Goal: Task Accomplishment & Management: Manage account settings

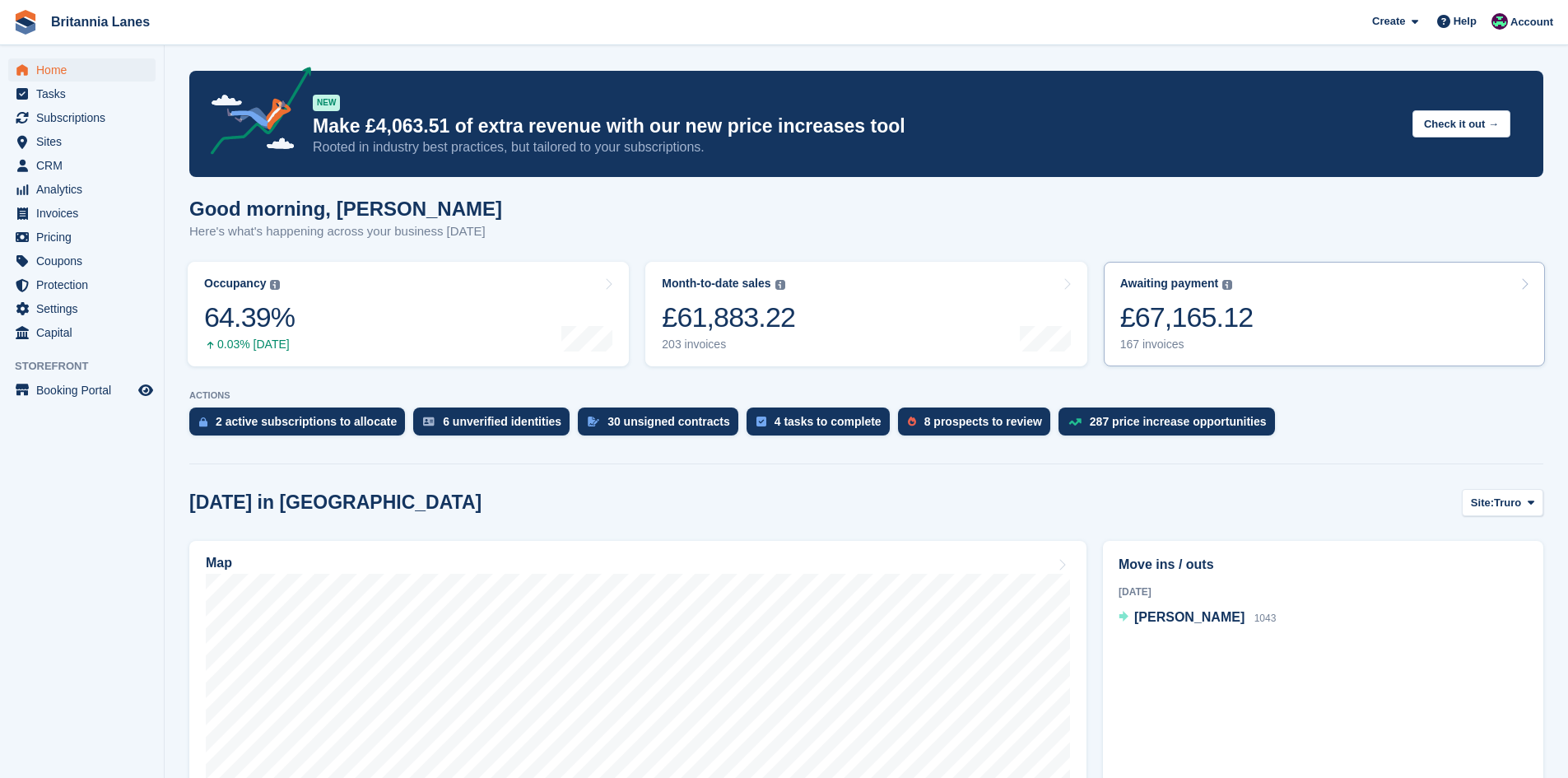
click at [1257, 309] on link "Awaiting payment The total outstanding balance on all open invoices. £67,165.12…" at bounding box center [1324, 314] width 441 height 105
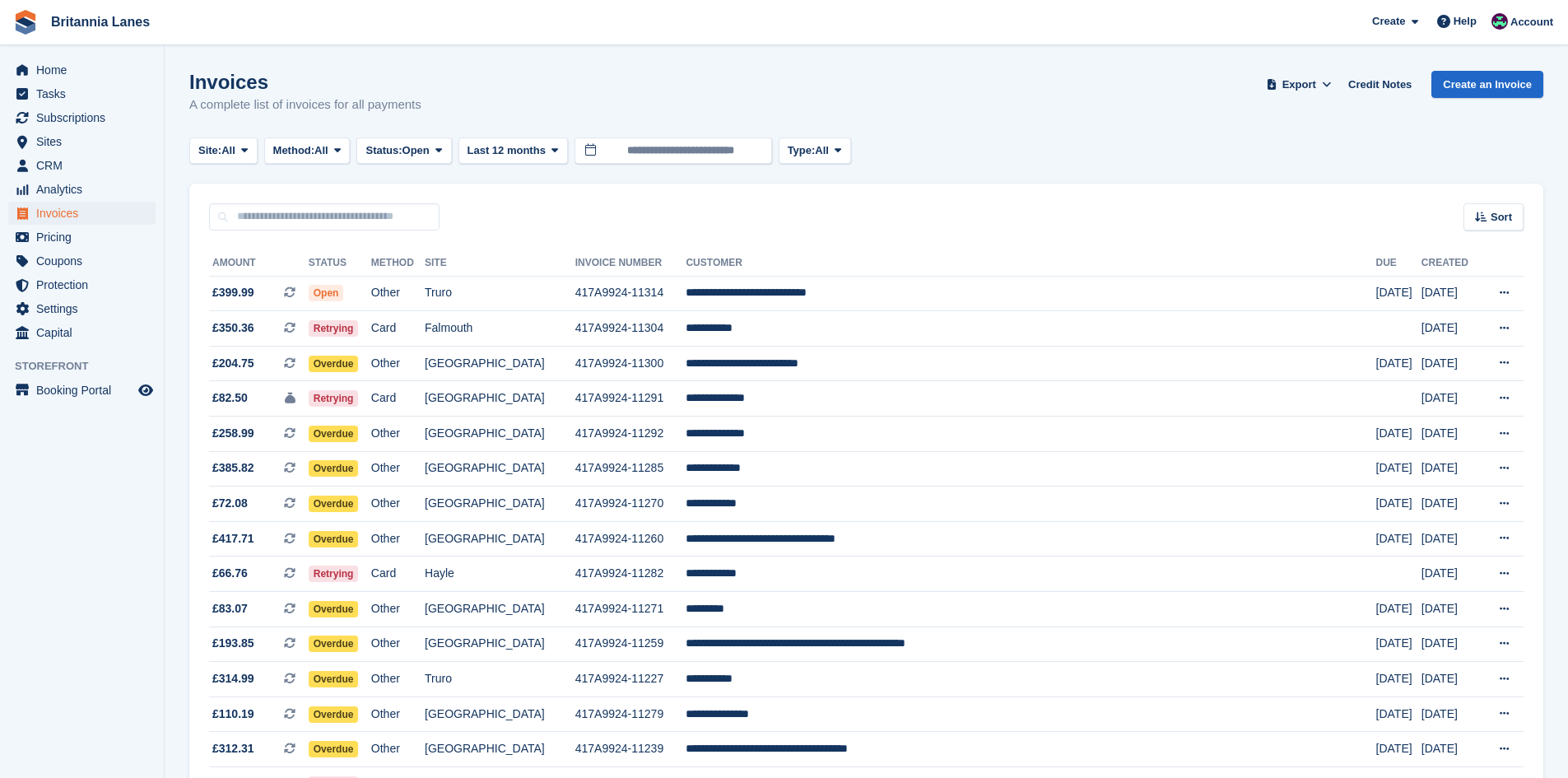
click at [231, 158] on button "Site: All" at bounding box center [223, 151] width 68 height 27
click at [230, 244] on link "Falmouth" at bounding box center [271, 248] width 148 height 30
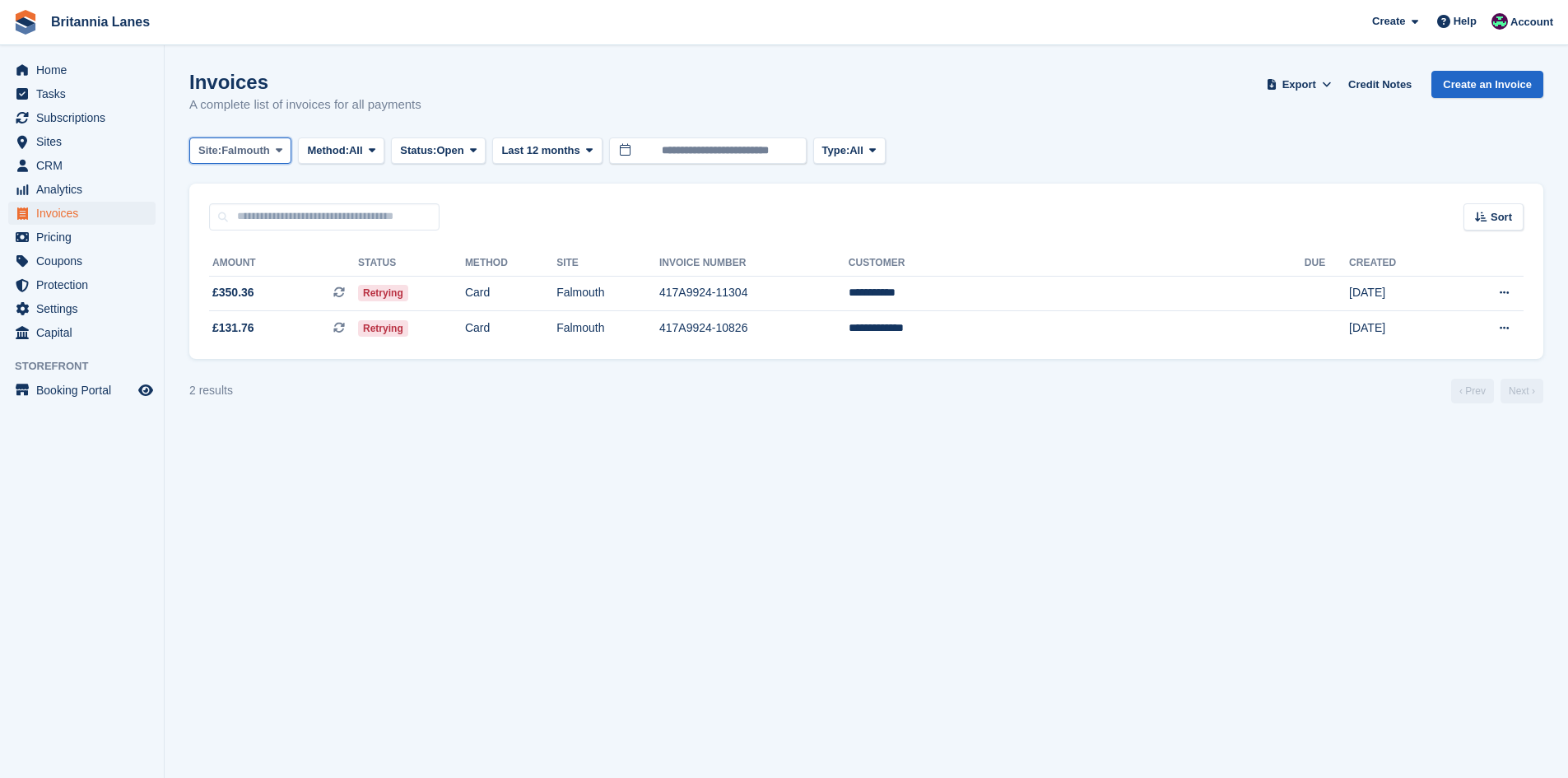
drag, startPoint x: 254, startPoint y: 140, endPoint x: 259, endPoint y: 175, distance: 35.4
click at [253, 140] on button "Site: Falmouth" at bounding box center [240, 151] width 102 height 27
click at [240, 296] on link "Hayle" at bounding box center [271, 308] width 148 height 30
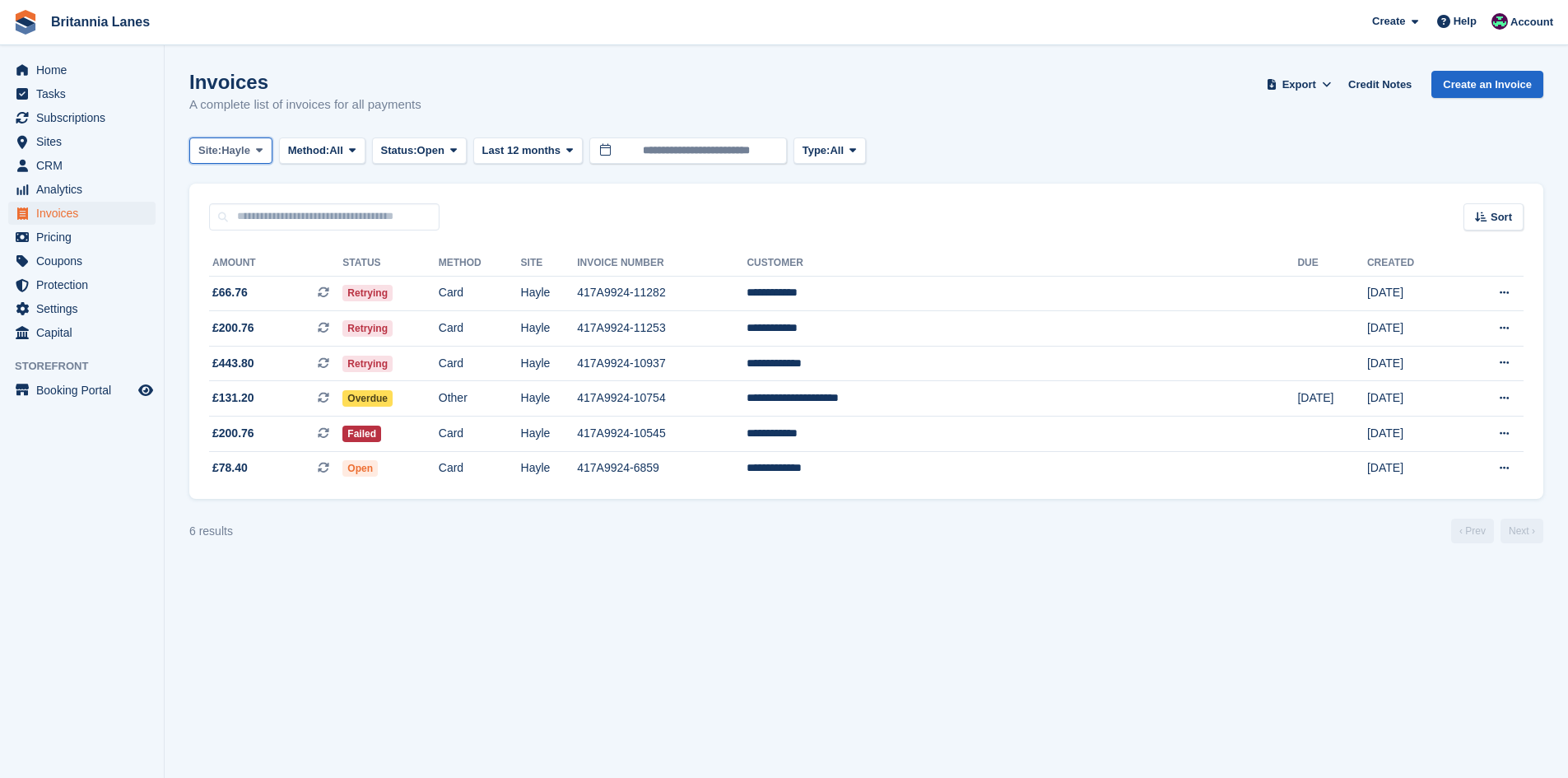
click at [250, 149] on span "Hayle" at bounding box center [236, 151] width 29 height 17
click at [229, 212] on link "Truro" at bounding box center [271, 218] width 148 height 30
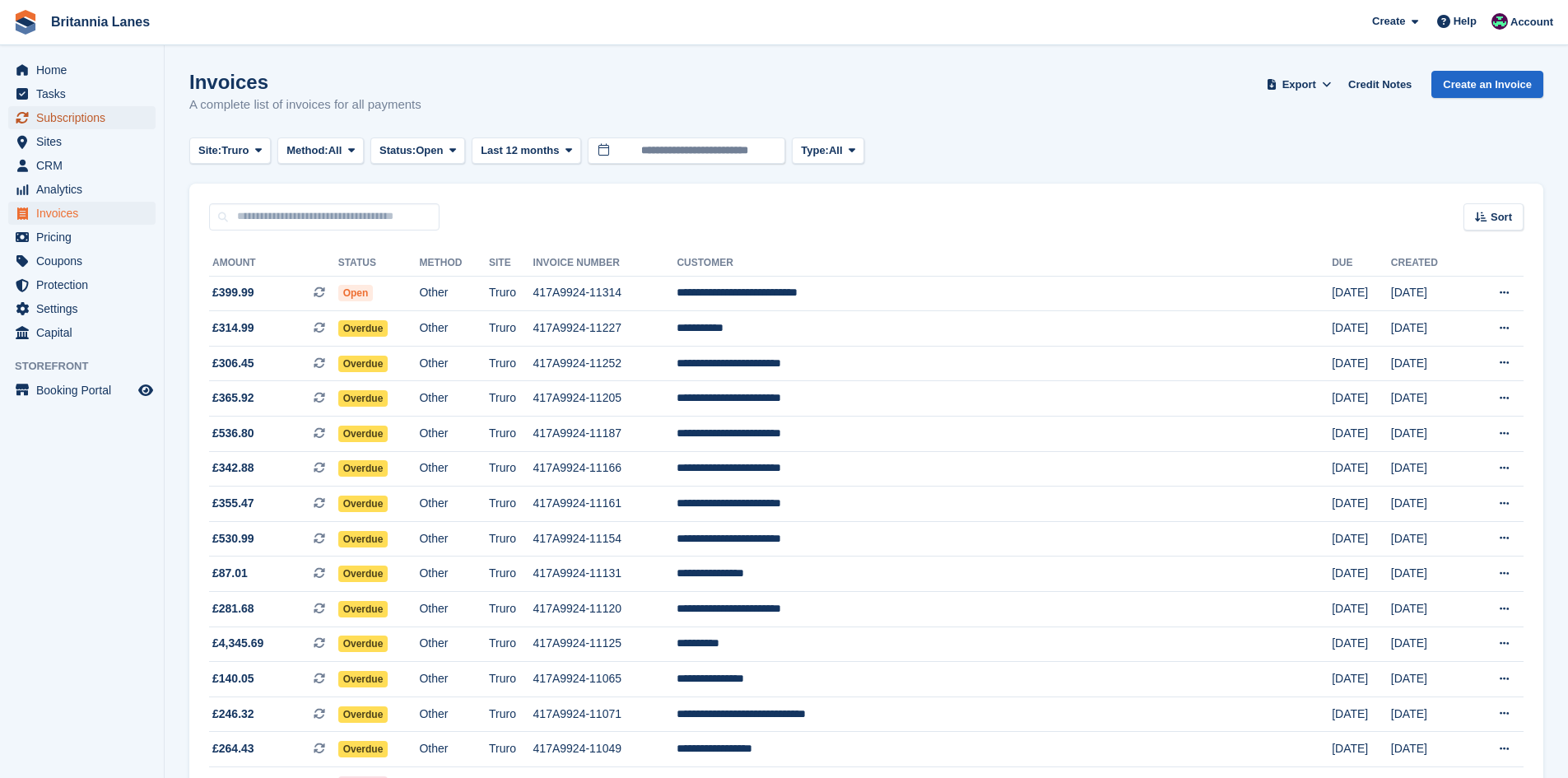
click at [101, 127] on span "Subscriptions" at bounding box center [85, 117] width 99 height 23
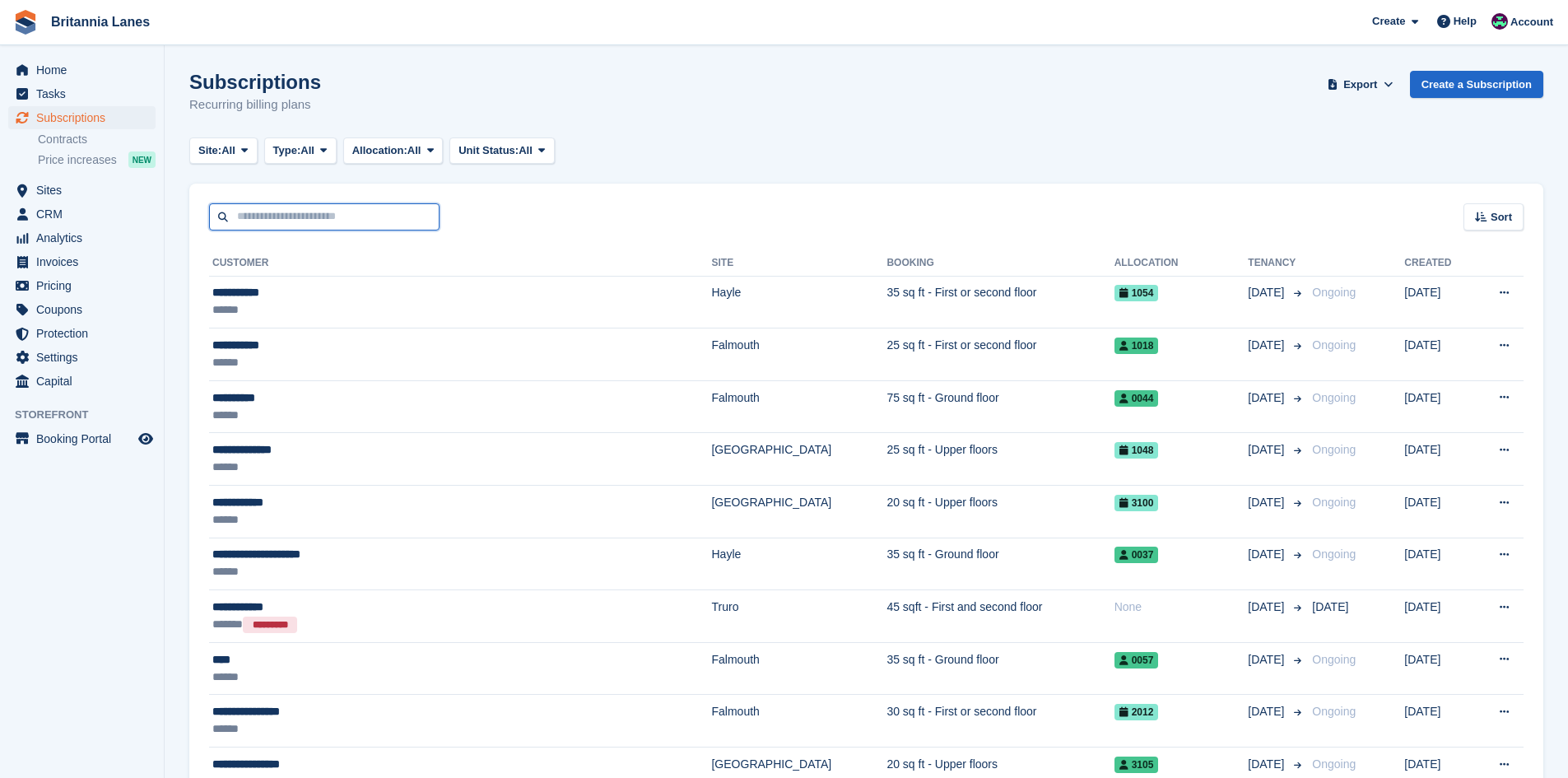
click at [335, 225] on input "text" at bounding box center [324, 217] width 230 height 27
type input "*****"
click at [332, 211] on input "*****" at bounding box center [324, 217] width 230 height 27
type input "**********"
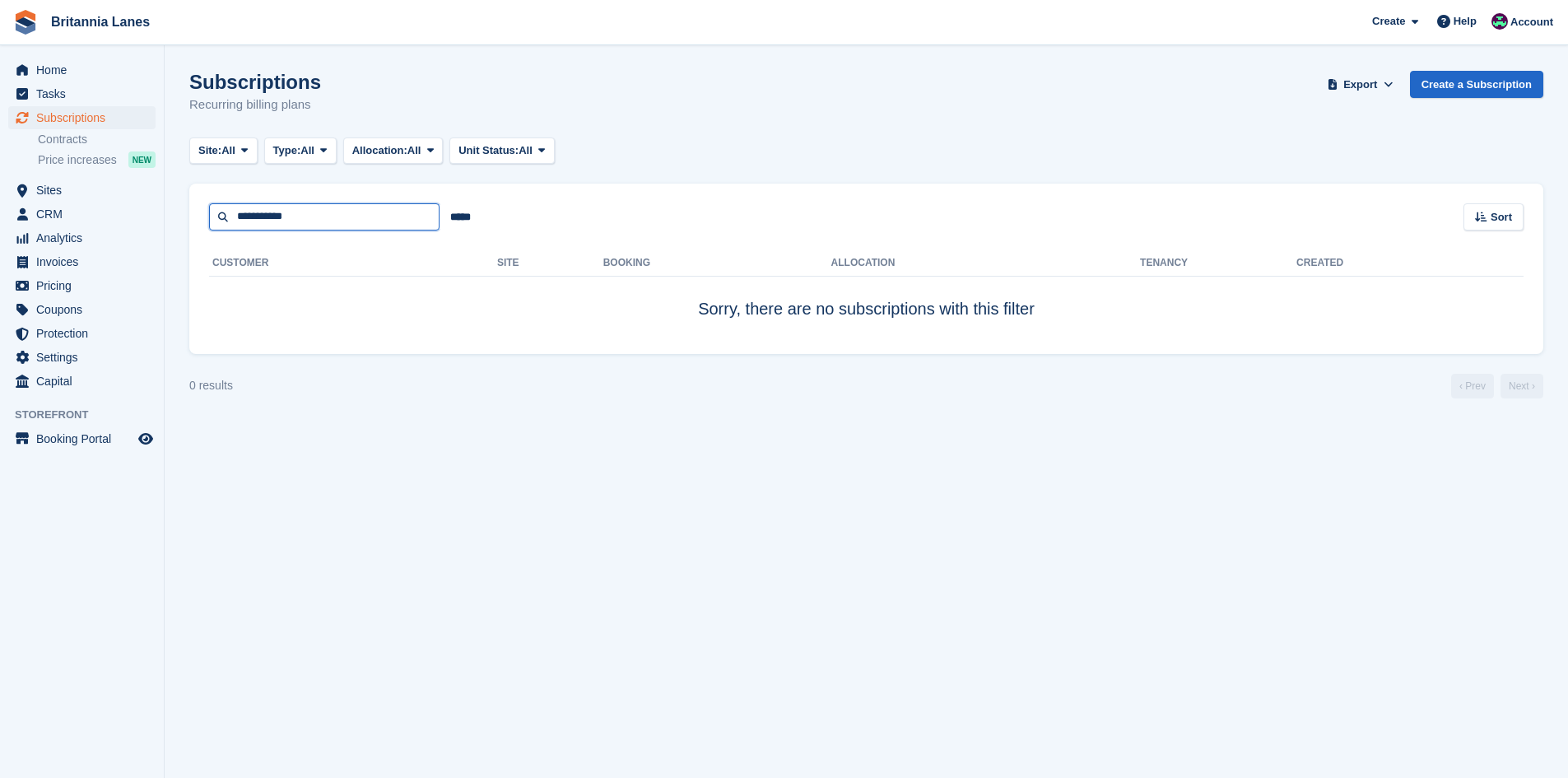
drag, startPoint x: 340, startPoint y: 225, endPoint x: 196, endPoint y: 199, distance: 146.3
click at [184, 206] on section "Subscriptions Recurring billing plans Export Export Subscriptions Export a CSV …" at bounding box center [866, 389] width 1404 height 778
type input "*****"
click at [384, 218] on input "*****" at bounding box center [324, 217] width 230 height 27
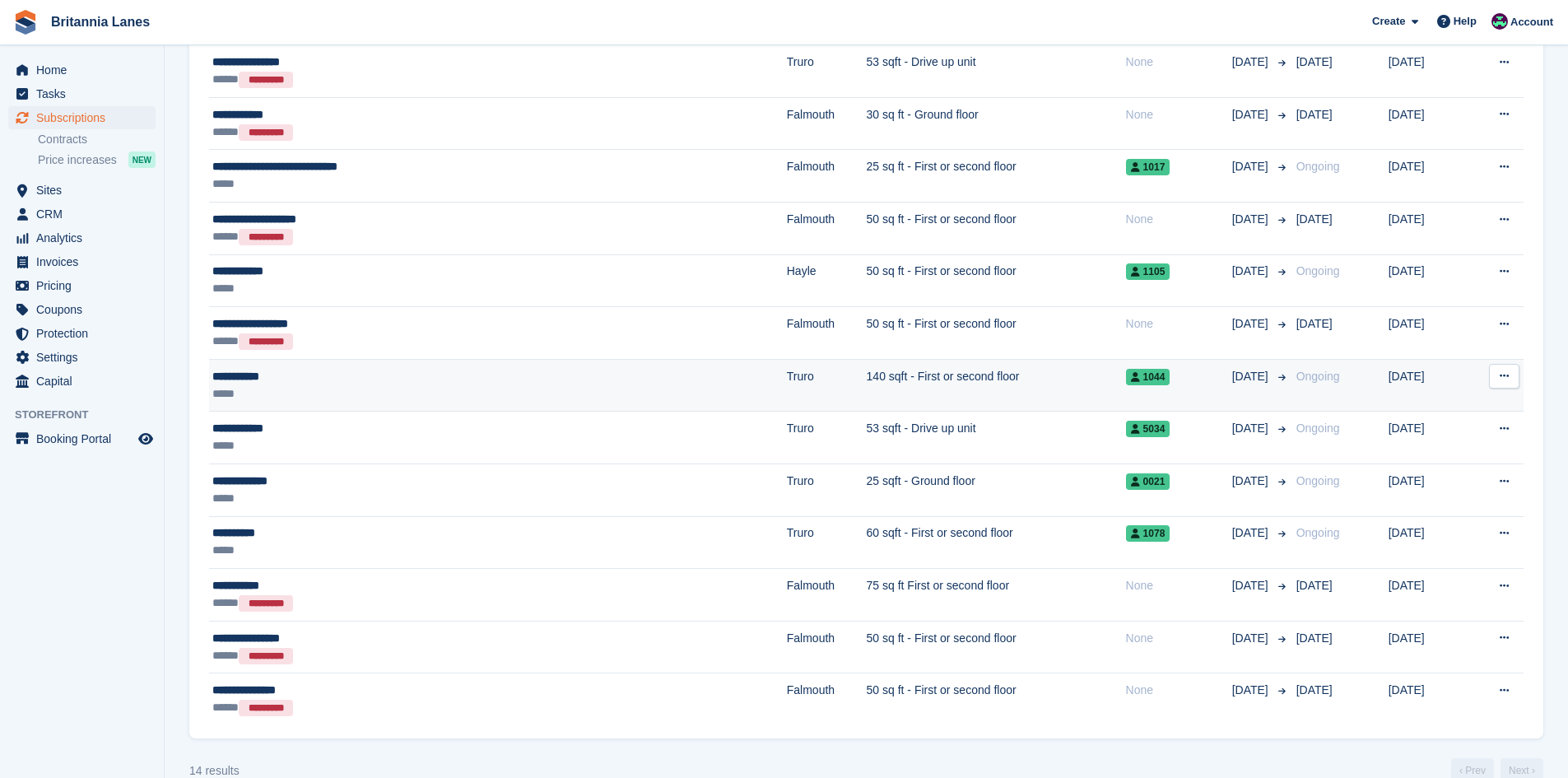
scroll to position [313, 0]
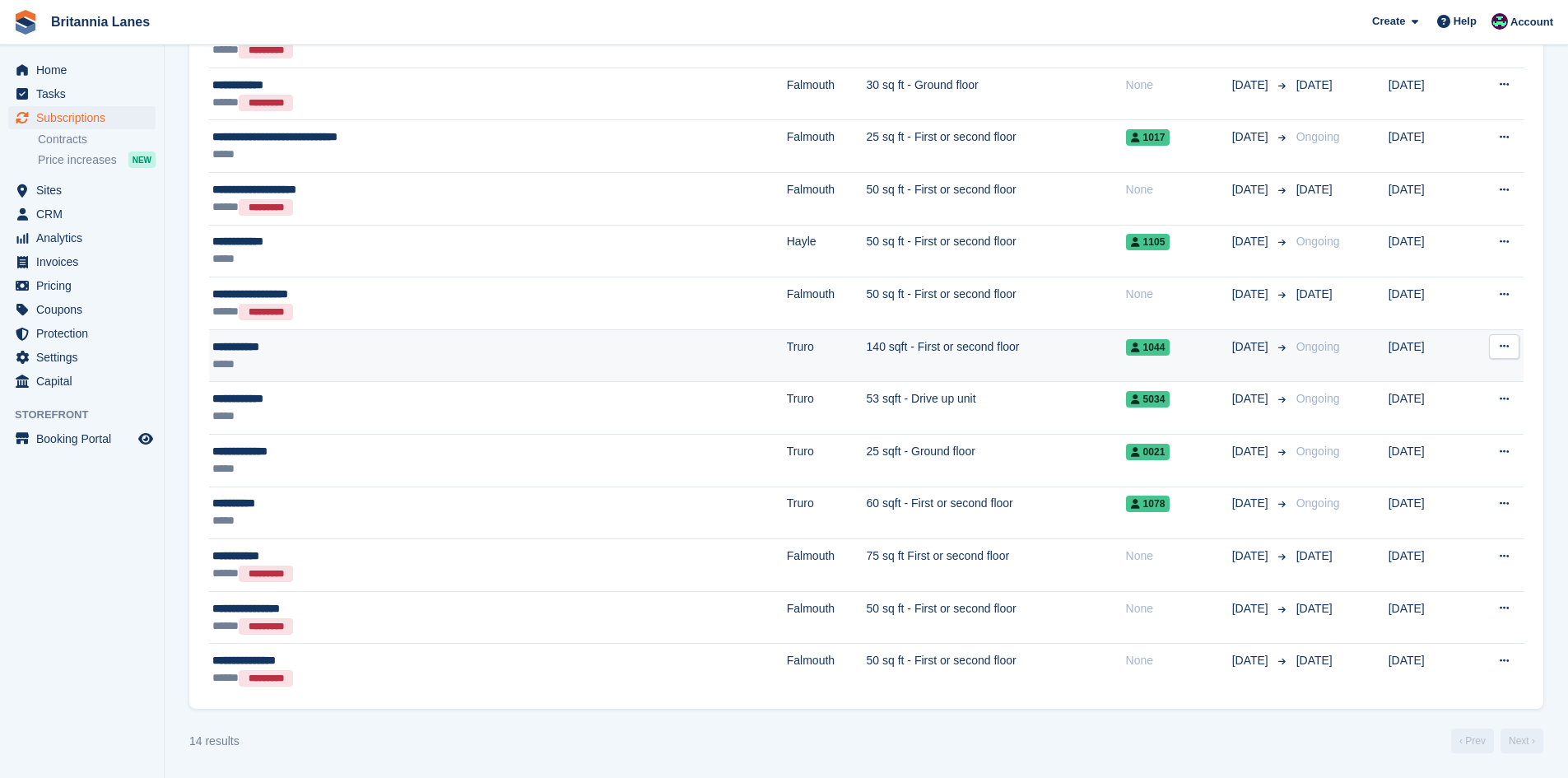
click at [242, 356] on div "*****" at bounding box center [384, 364] width 345 height 18
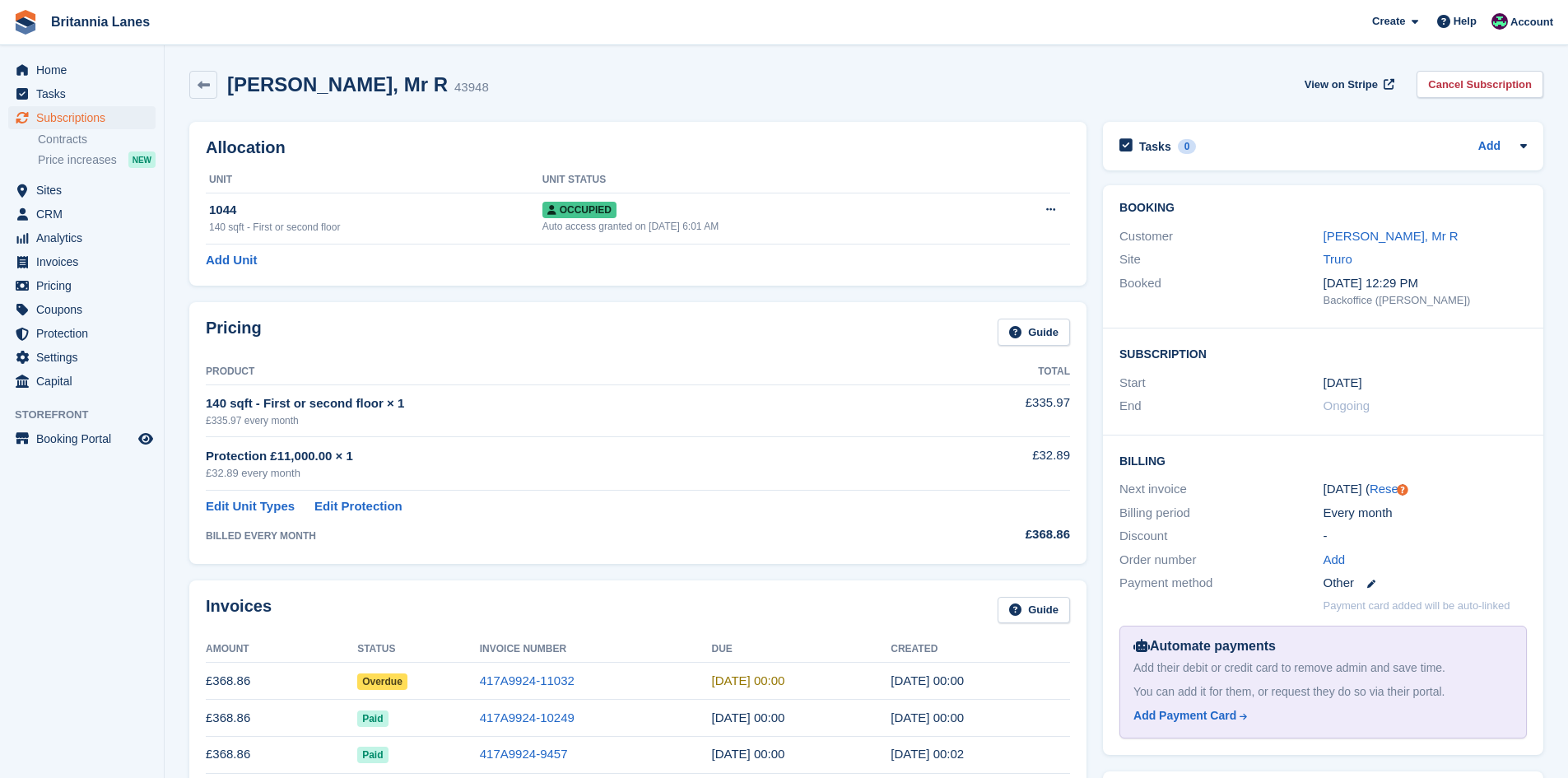
drag, startPoint x: 1355, startPoint y: 231, endPoint x: 1316, endPoint y: 230, distance: 39.0
click at [1355, 231] on link "Smith, Mr R" at bounding box center [1391, 235] width 135 height 14
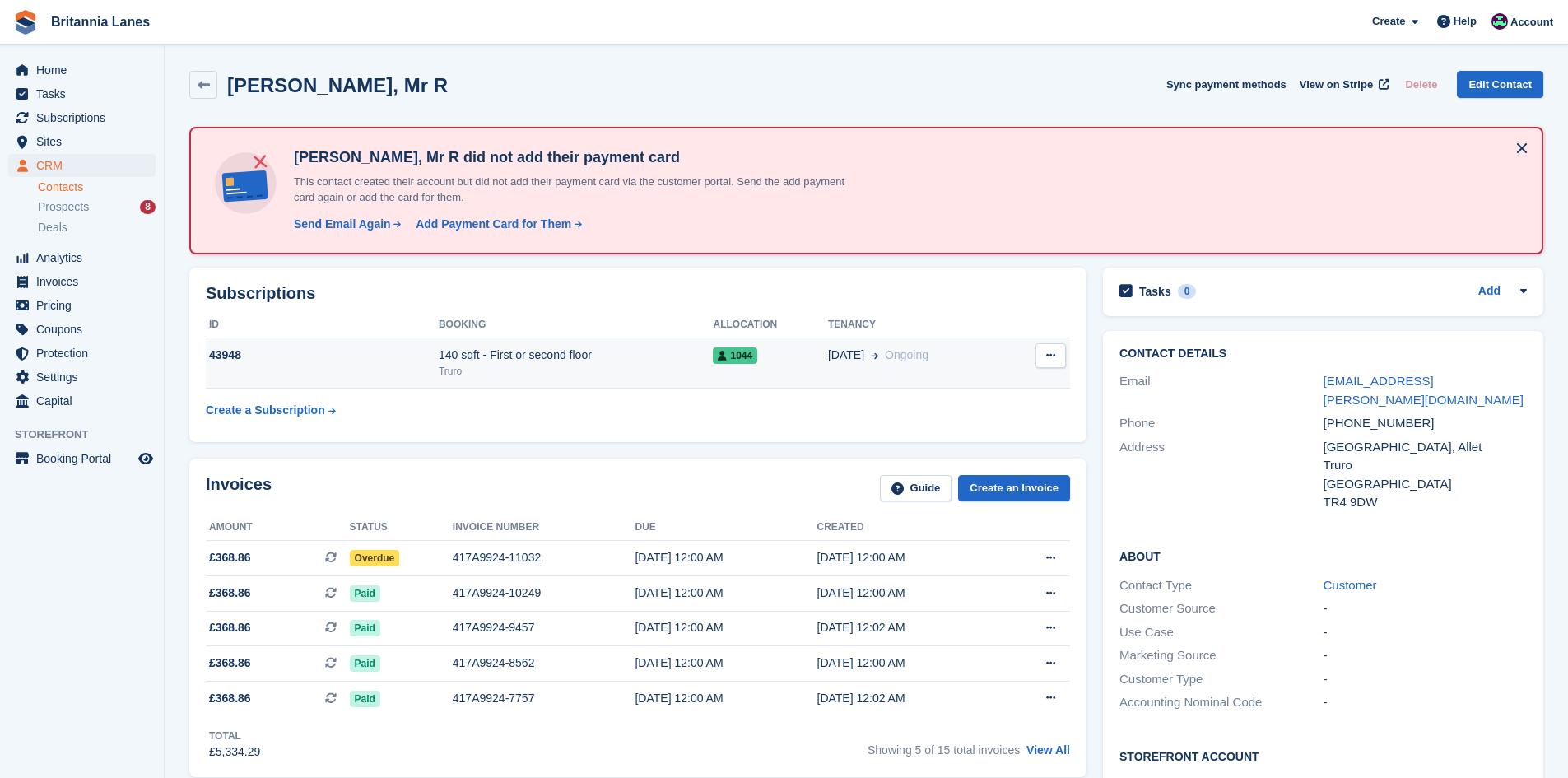
scroll to position [83, 0]
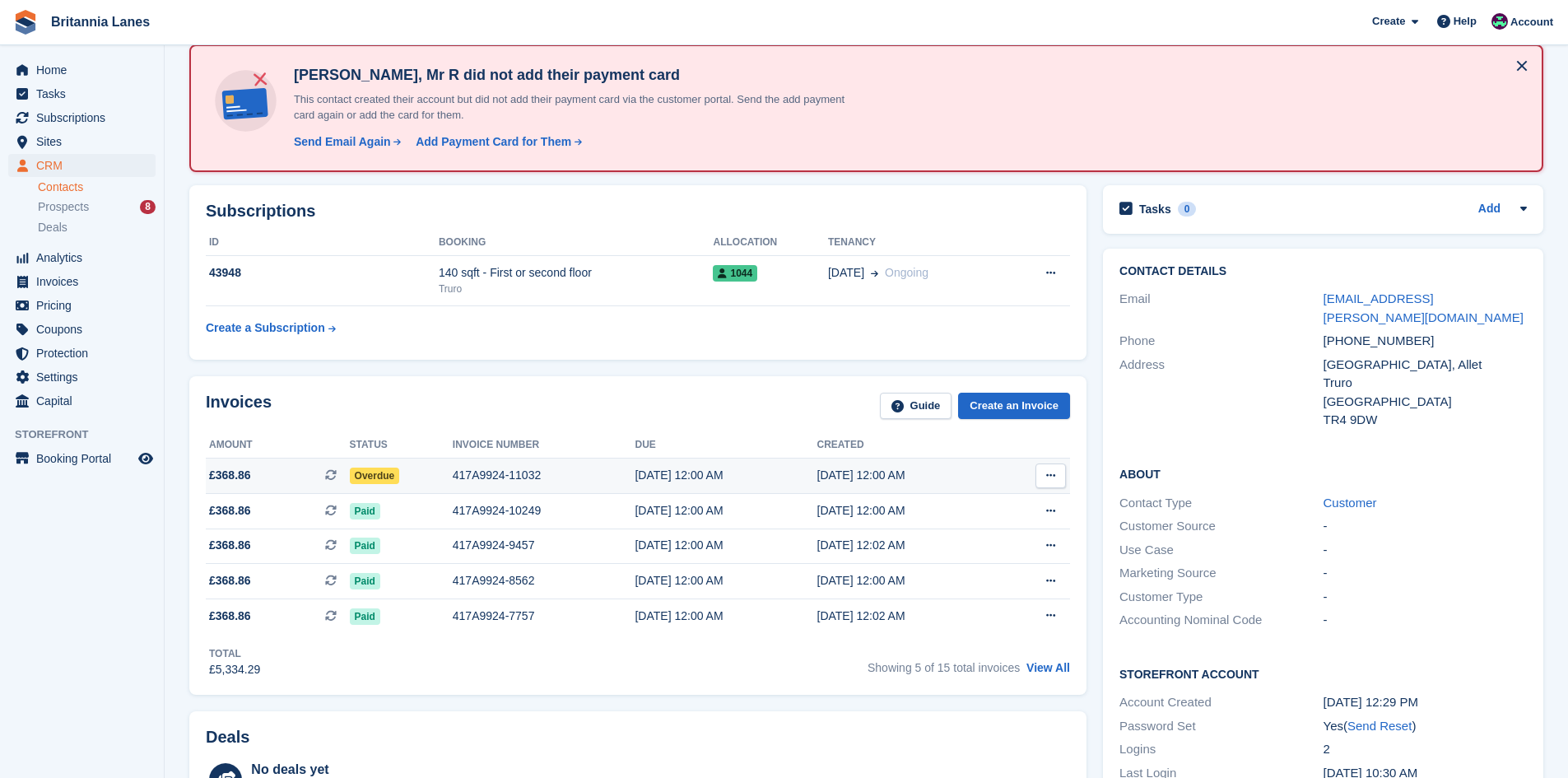
click at [462, 468] on div "417A9924-11032" at bounding box center [544, 475] width 183 height 18
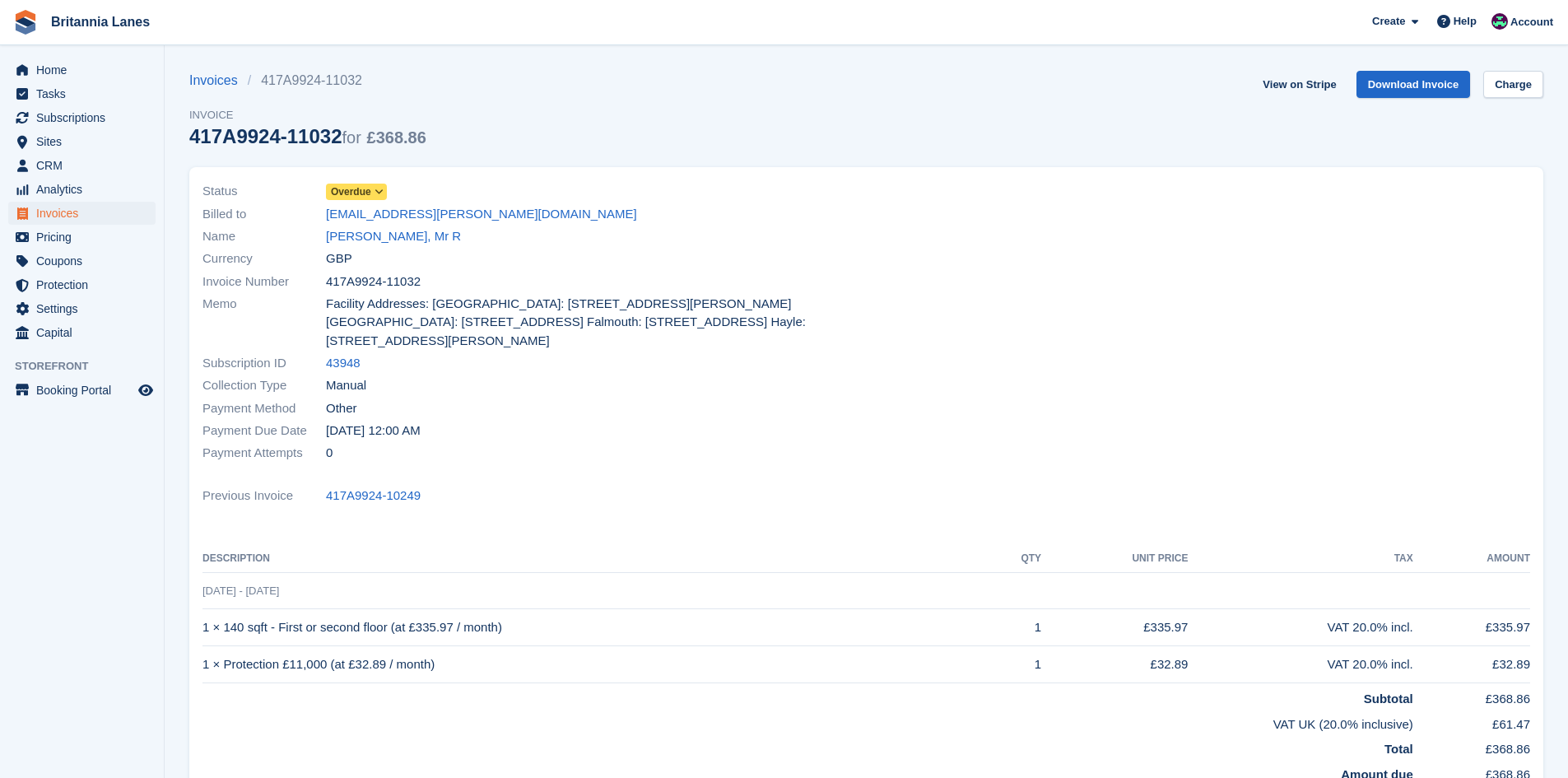
click at [360, 185] on span "Overdue" at bounding box center [351, 192] width 40 height 15
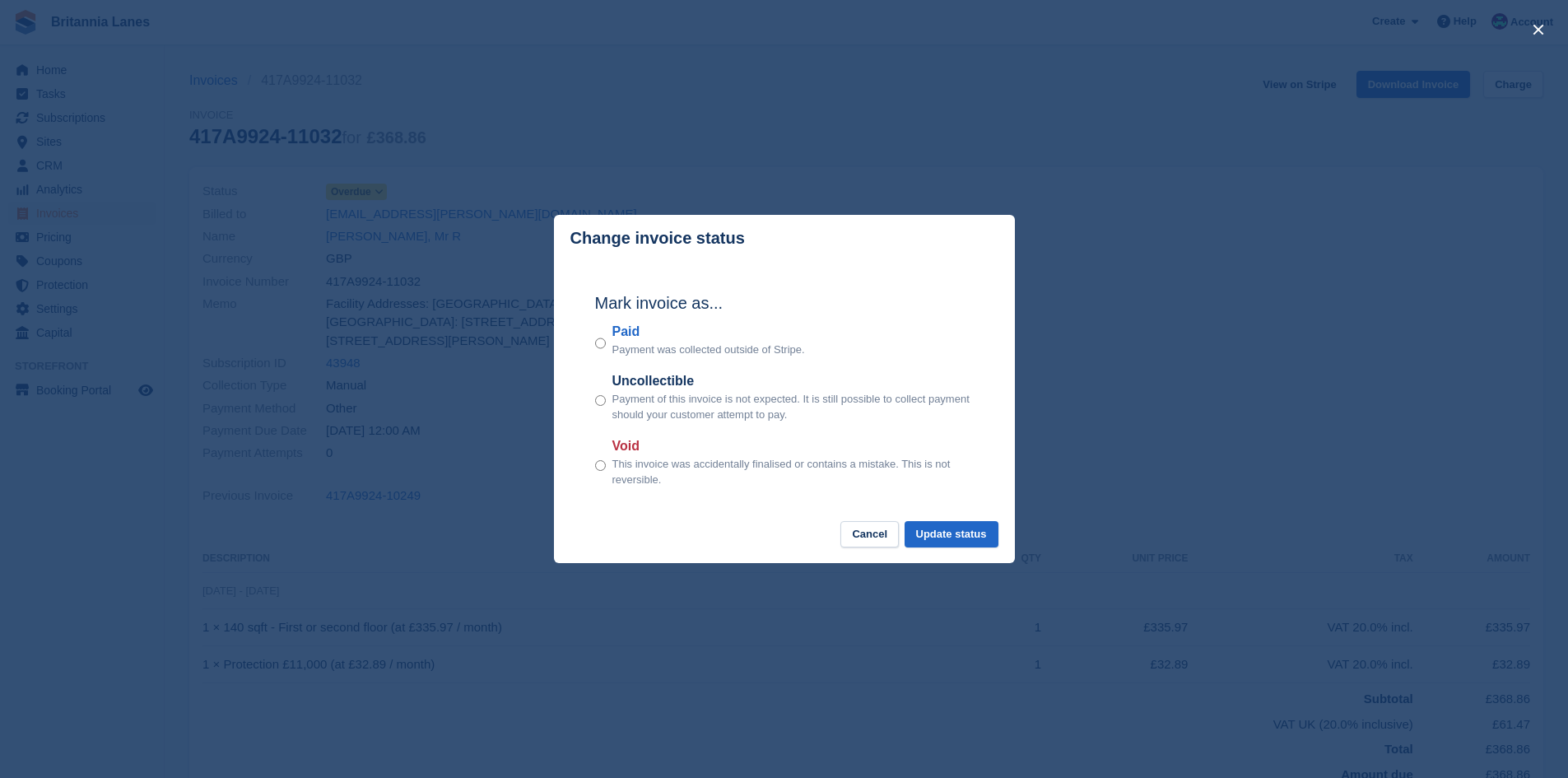
click at [624, 334] on label "Paid" at bounding box center [708, 331] width 192 height 19
click at [955, 534] on button "Update status" at bounding box center [951, 534] width 94 height 27
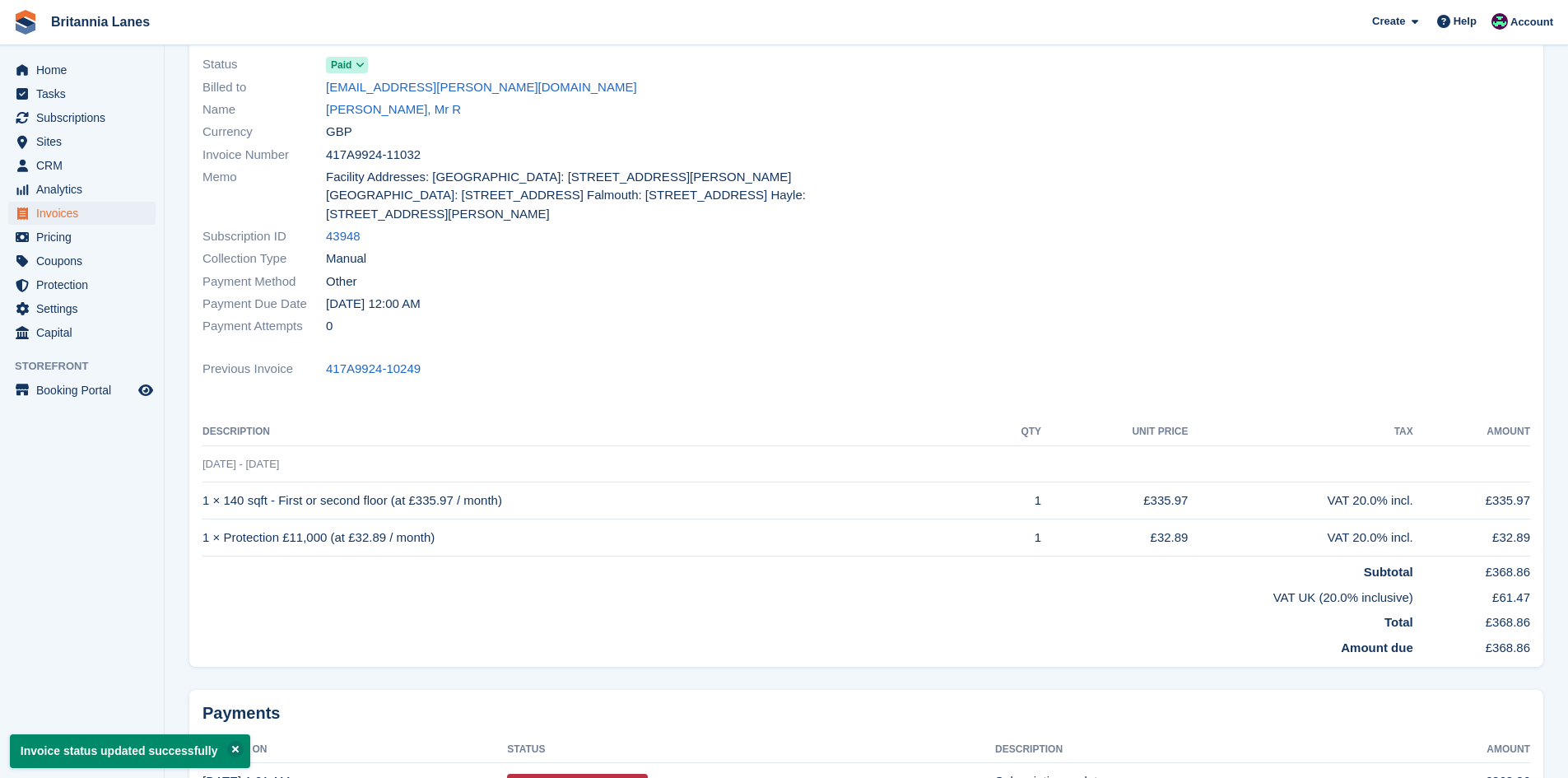
scroll to position [245, 0]
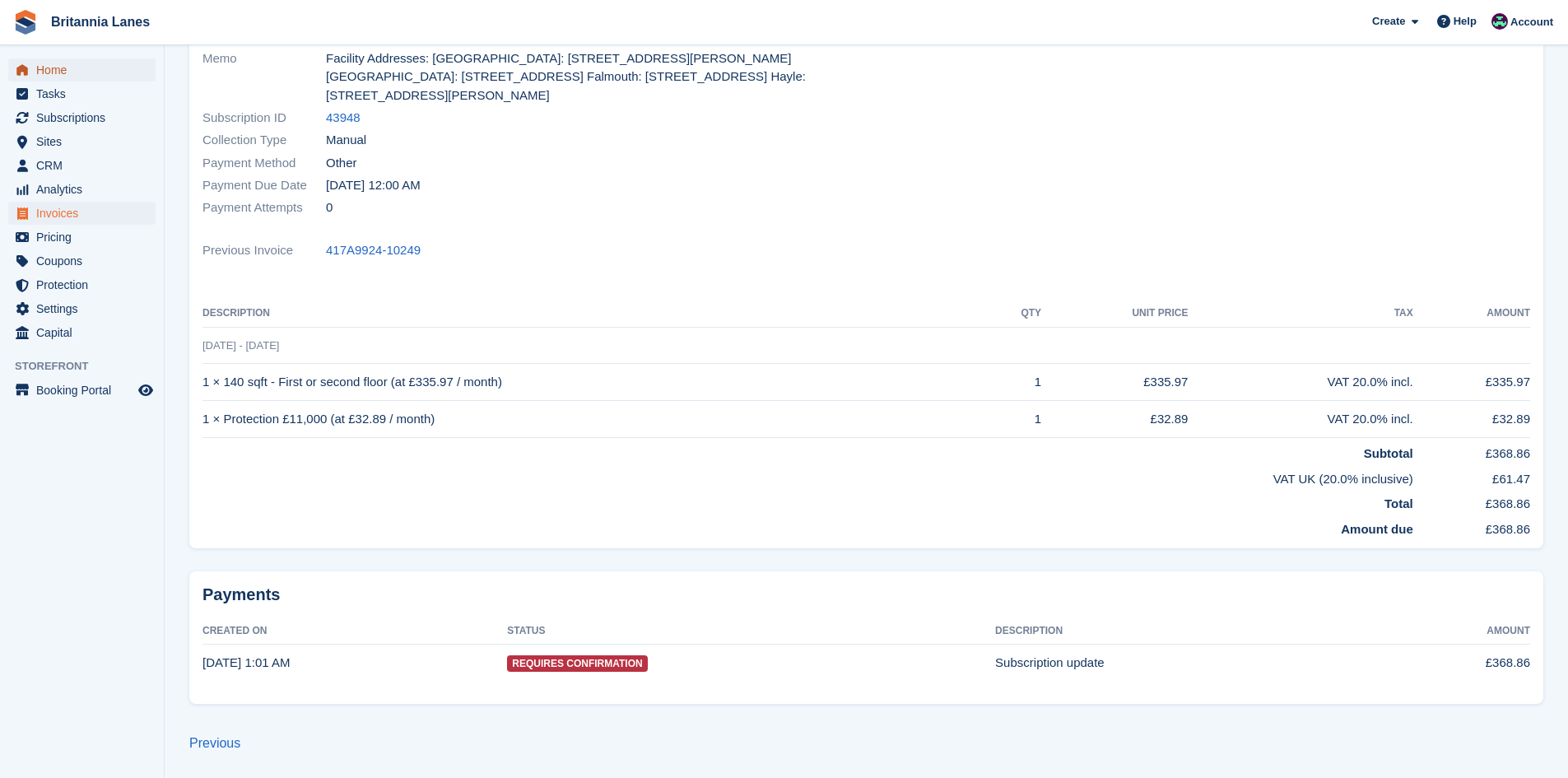
click at [87, 76] on span "Home" at bounding box center [85, 69] width 99 height 23
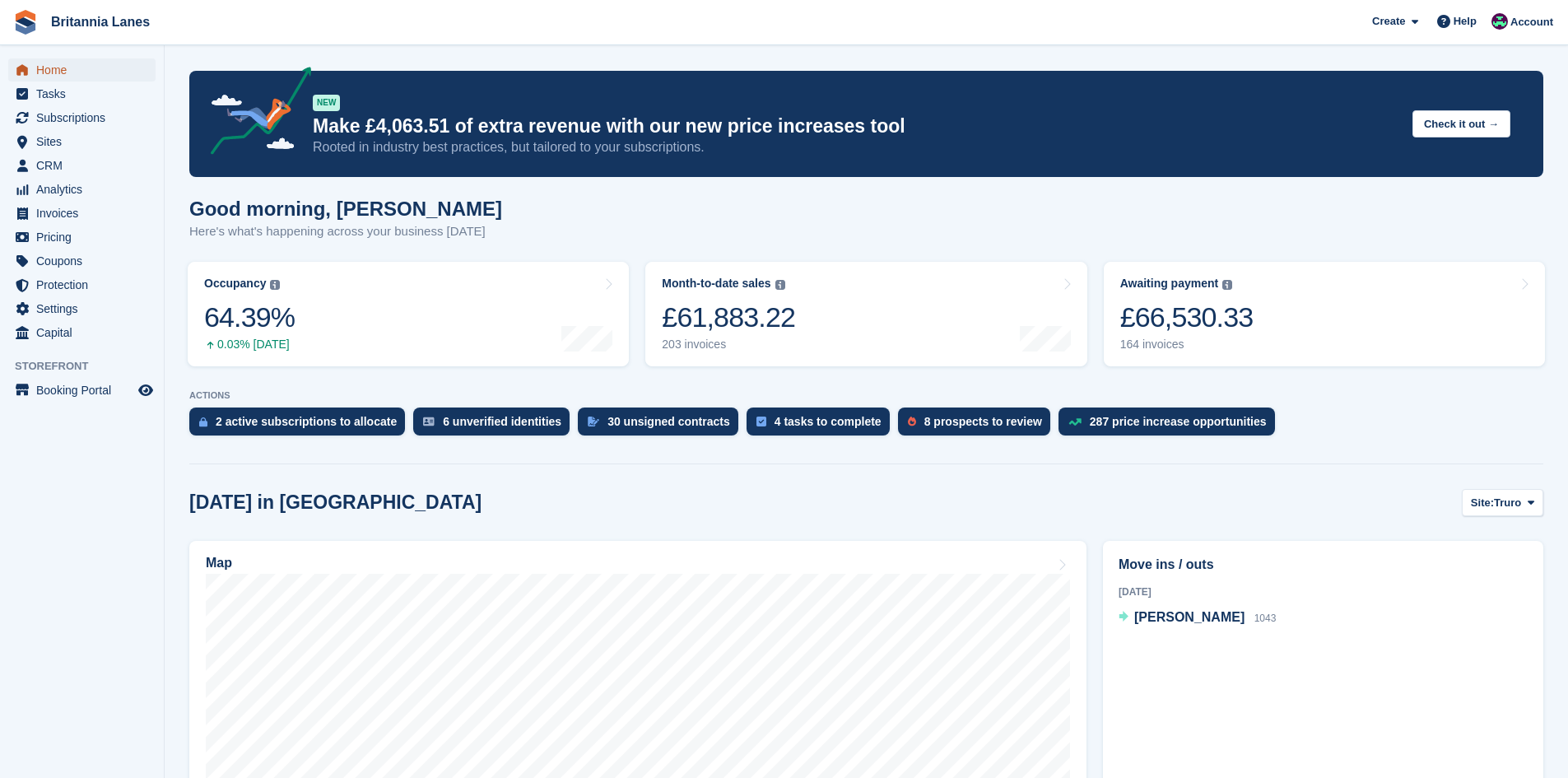
click at [57, 78] on span "Home" at bounding box center [85, 69] width 99 height 23
click at [72, 64] on span "Home" at bounding box center [85, 69] width 99 height 23
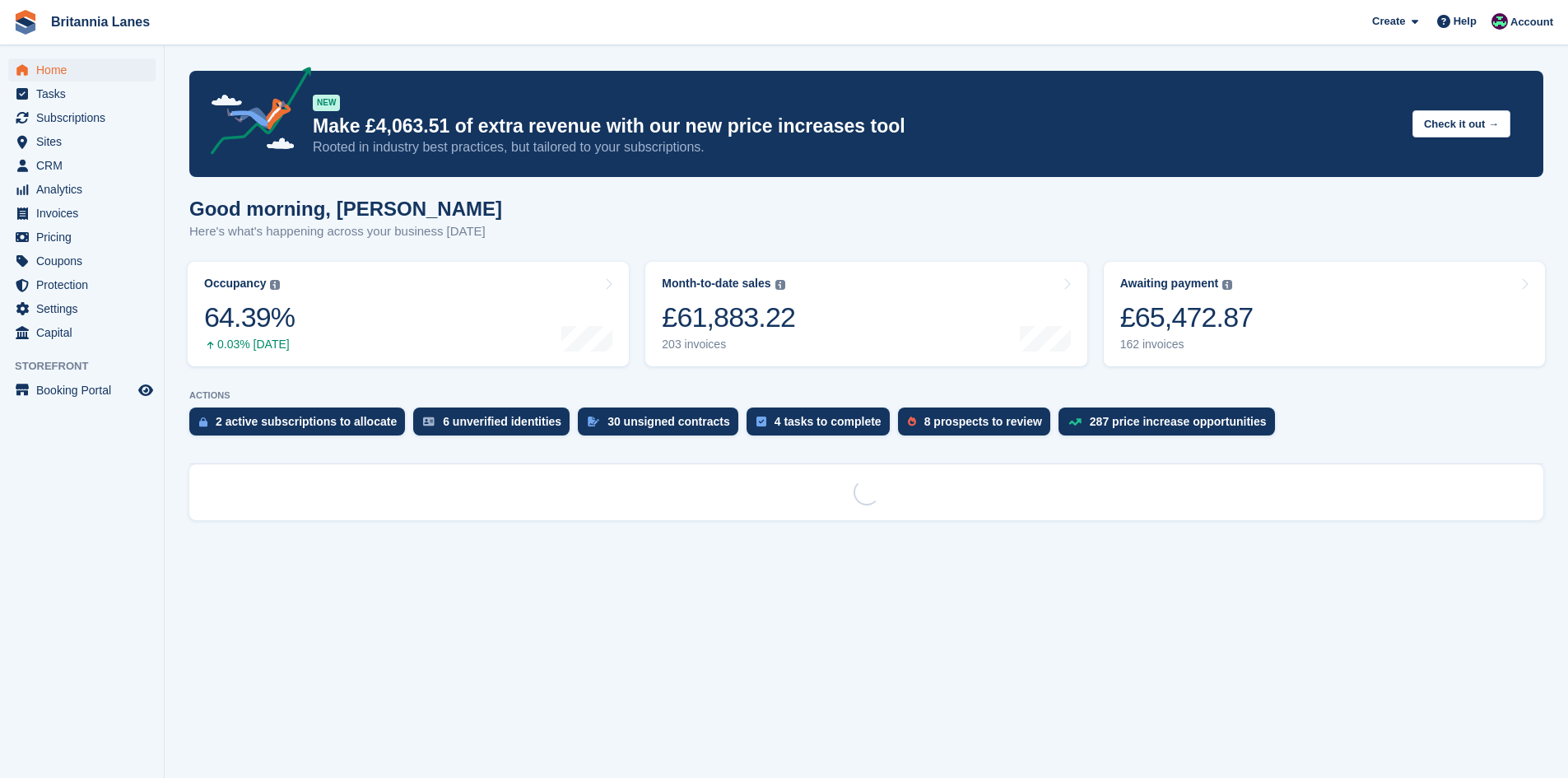
click at [1205, 318] on div "£65,472.87" at bounding box center [1187, 317] width 133 height 34
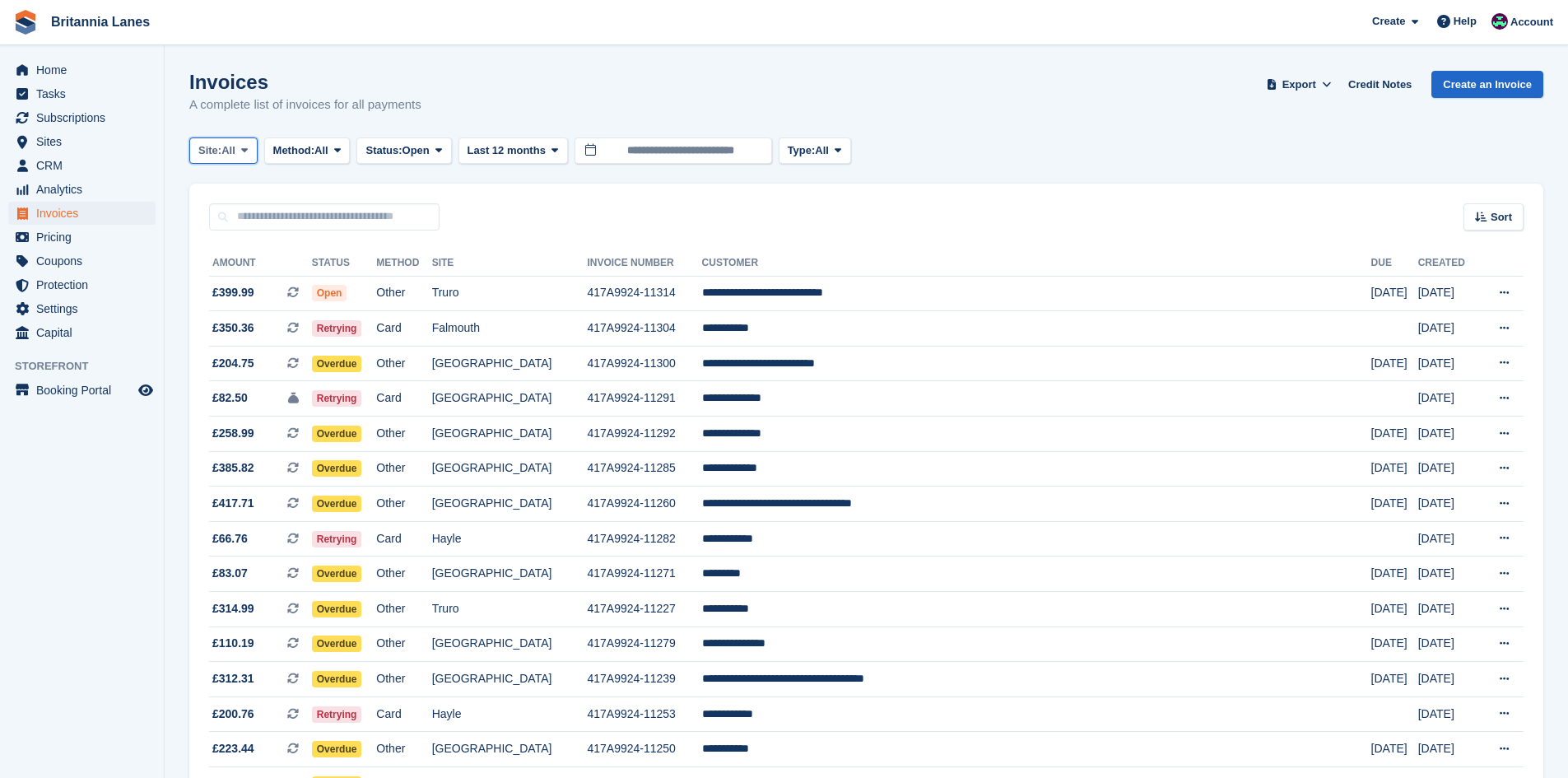
click at [235, 148] on span "All" at bounding box center [228, 151] width 14 height 17
click at [224, 314] on link "Hayle" at bounding box center [271, 308] width 148 height 30
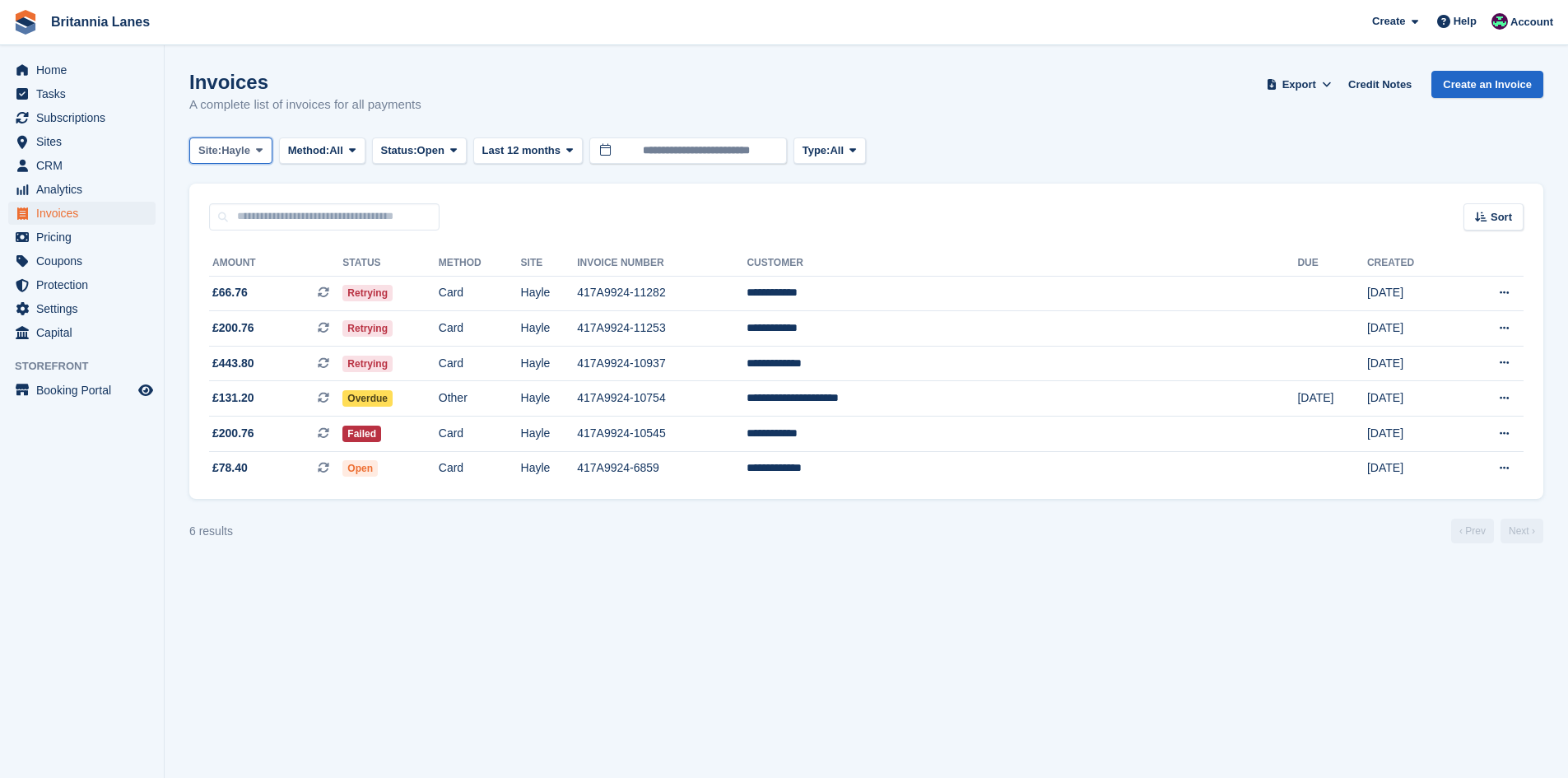
click at [226, 162] on button "Site: Hayle" at bounding box center [231, 151] width 83 height 27
click at [237, 242] on link "Falmouth" at bounding box center [271, 248] width 148 height 30
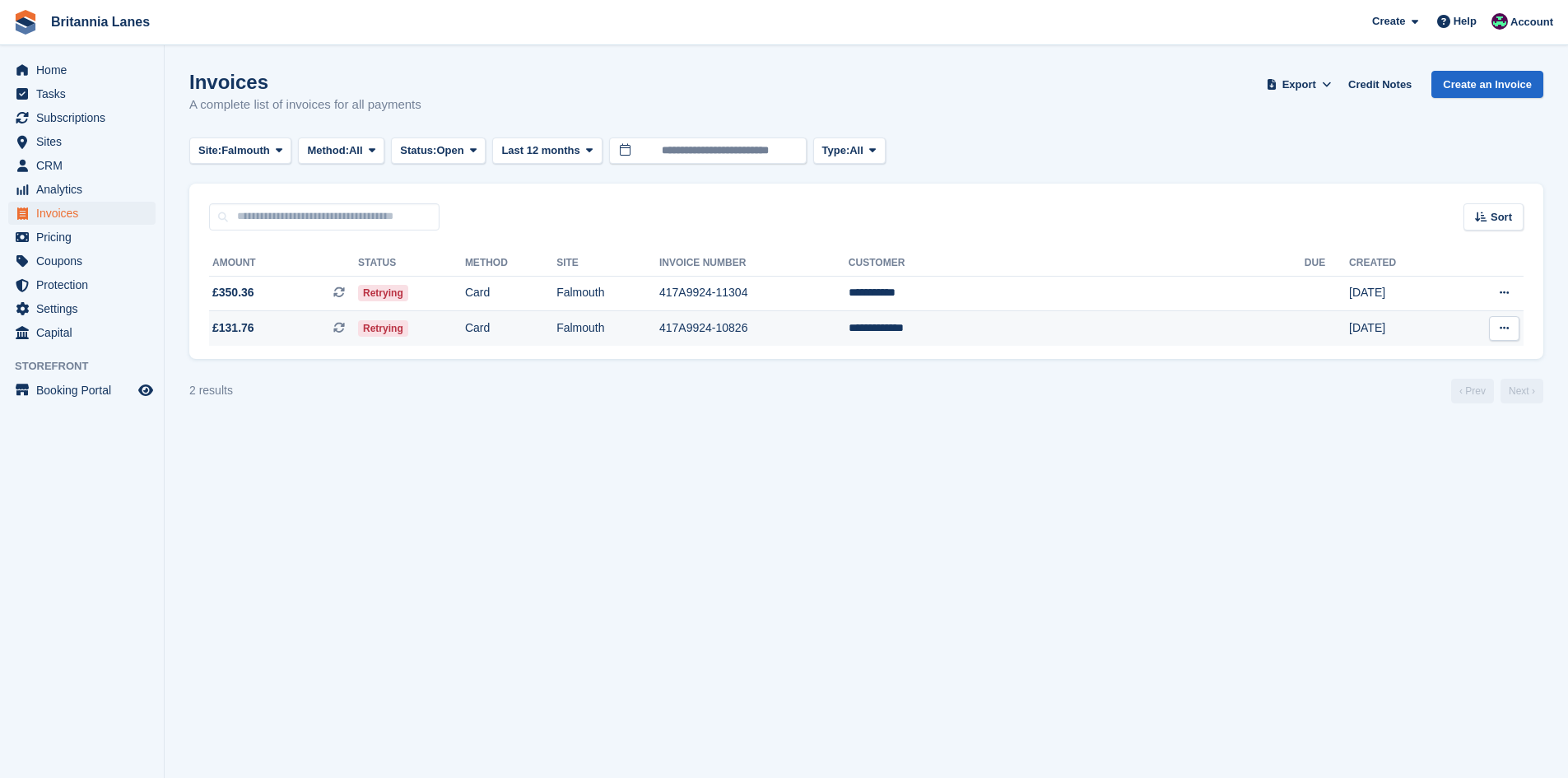
click at [830, 328] on td "417A9924-10826" at bounding box center [754, 328] width 190 height 35
click at [1076, 292] on td "**********" at bounding box center [1077, 293] width 456 height 35
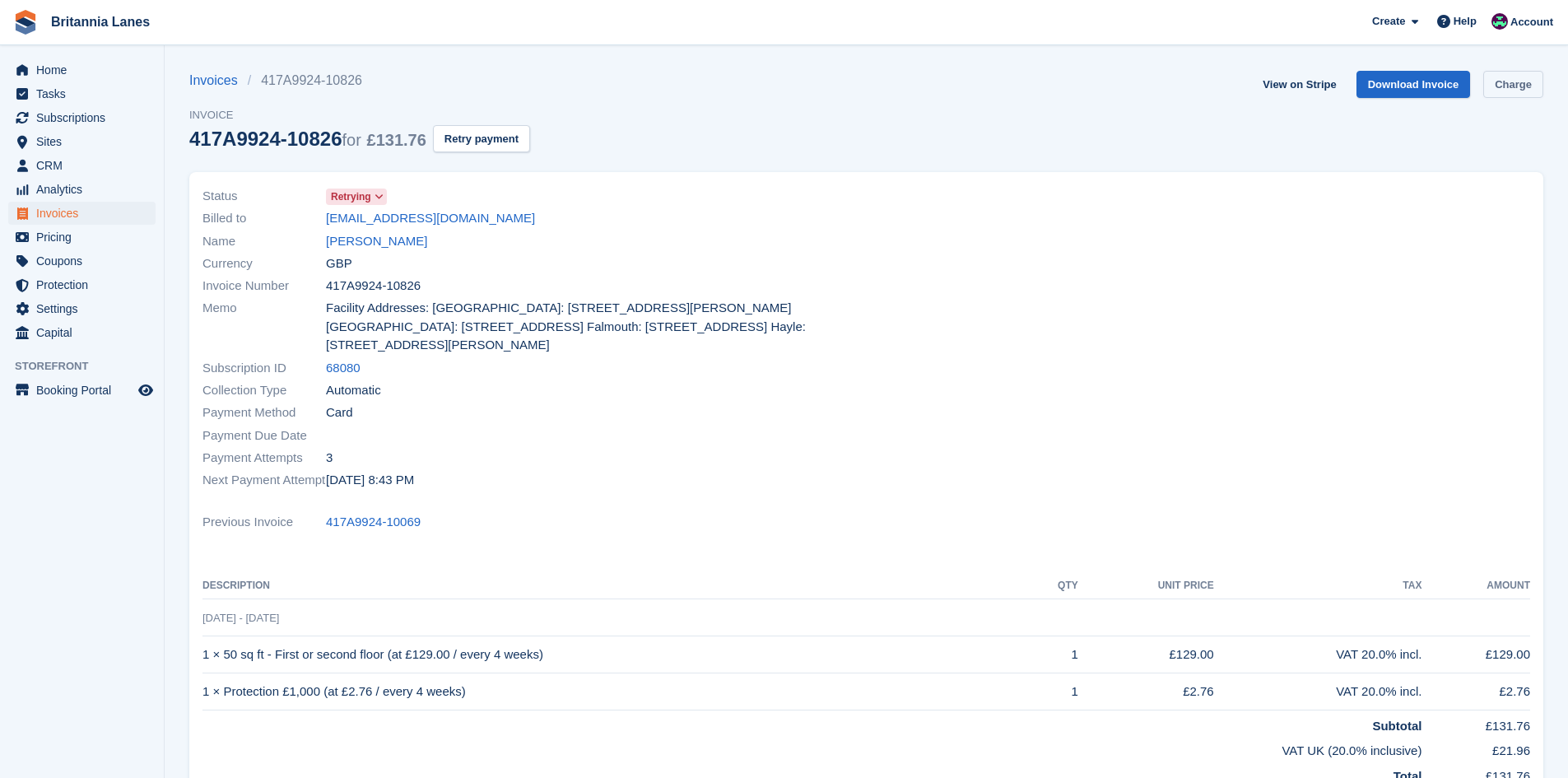
click at [1513, 86] on link "Charge" at bounding box center [1512, 84] width 60 height 27
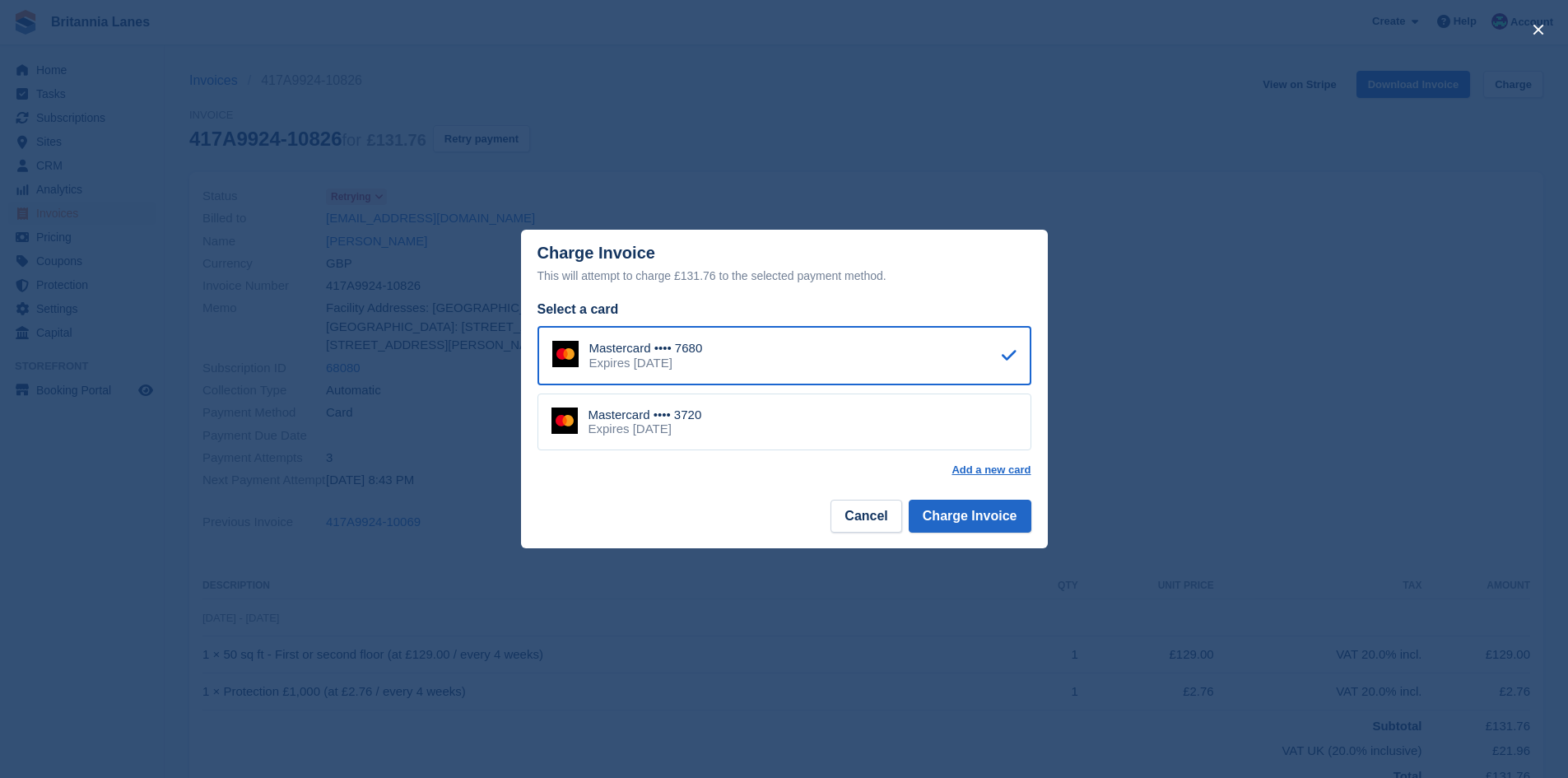
drag, startPoint x: 824, startPoint y: 416, endPoint x: 834, endPoint y: 418, distance: 10.2
click at [823, 416] on div "Mastercard •••• 3720 Expires [DATE]" at bounding box center [785, 422] width 494 height 57
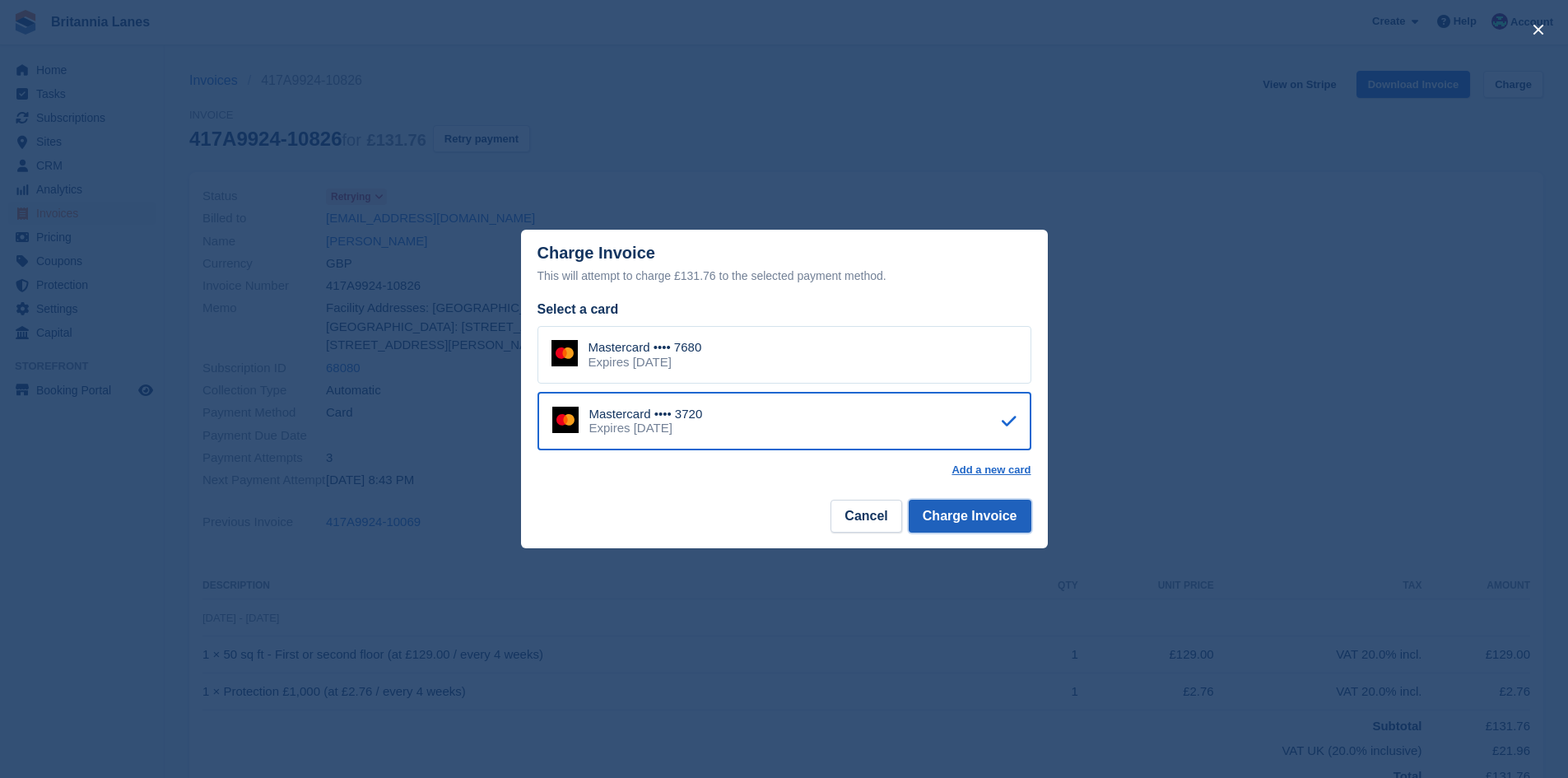
click at [989, 507] on button "Charge Invoice" at bounding box center [969, 516] width 122 height 33
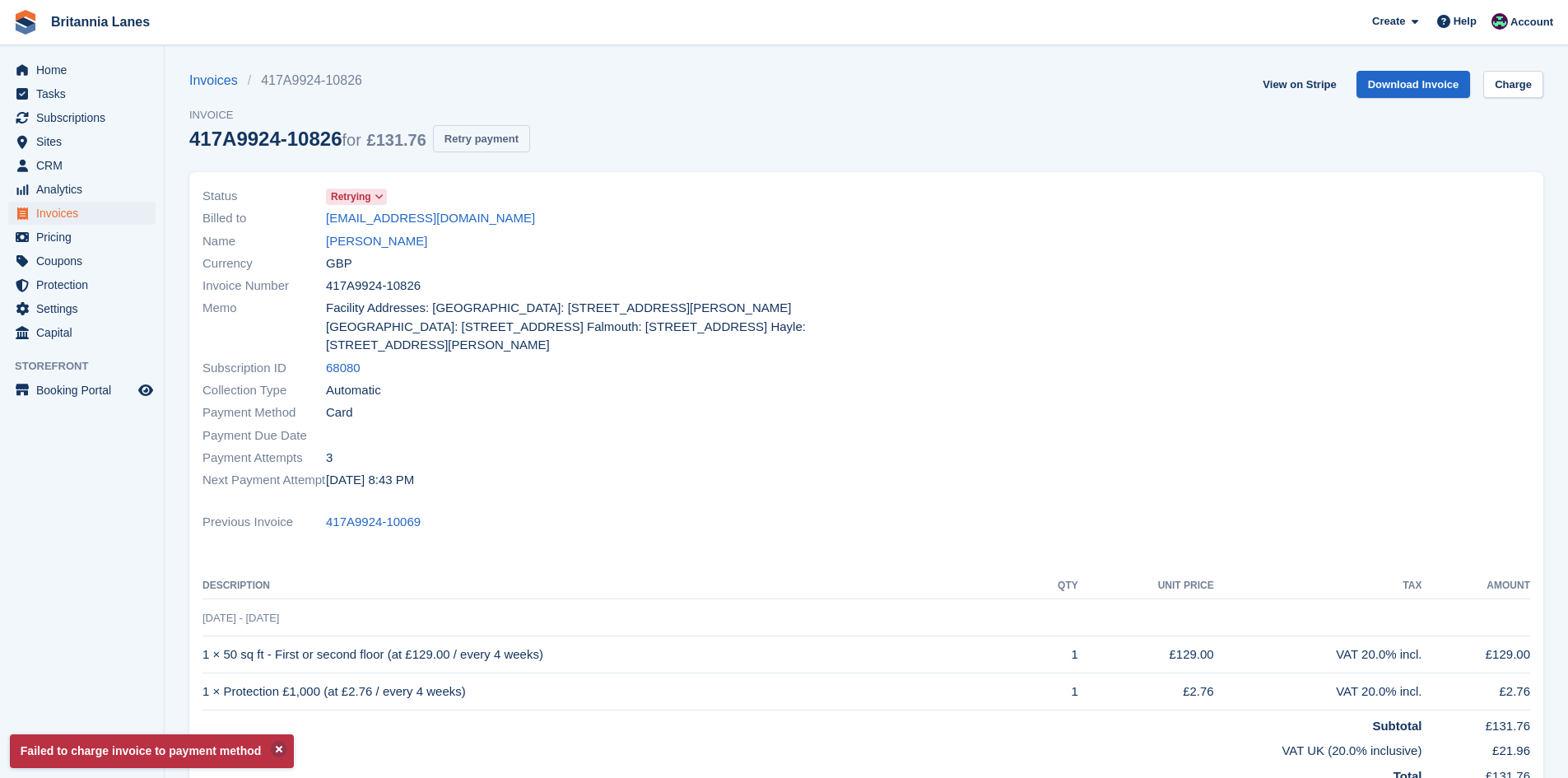
click at [487, 142] on button "Retry payment" at bounding box center [481, 138] width 97 height 27
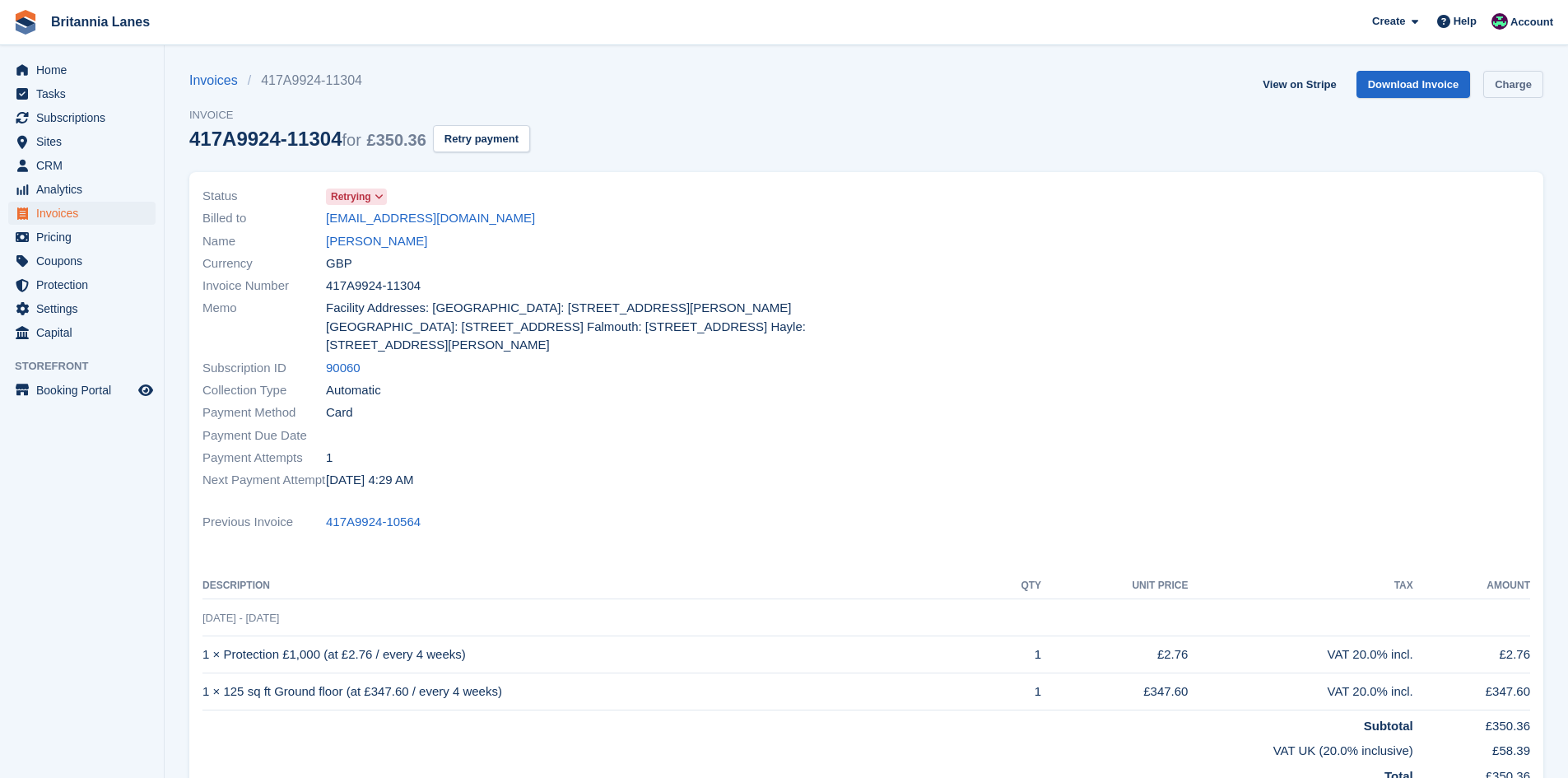
click at [1530, 86] on link "Charge" at bounding box center [1512, 84] width 60 height 27
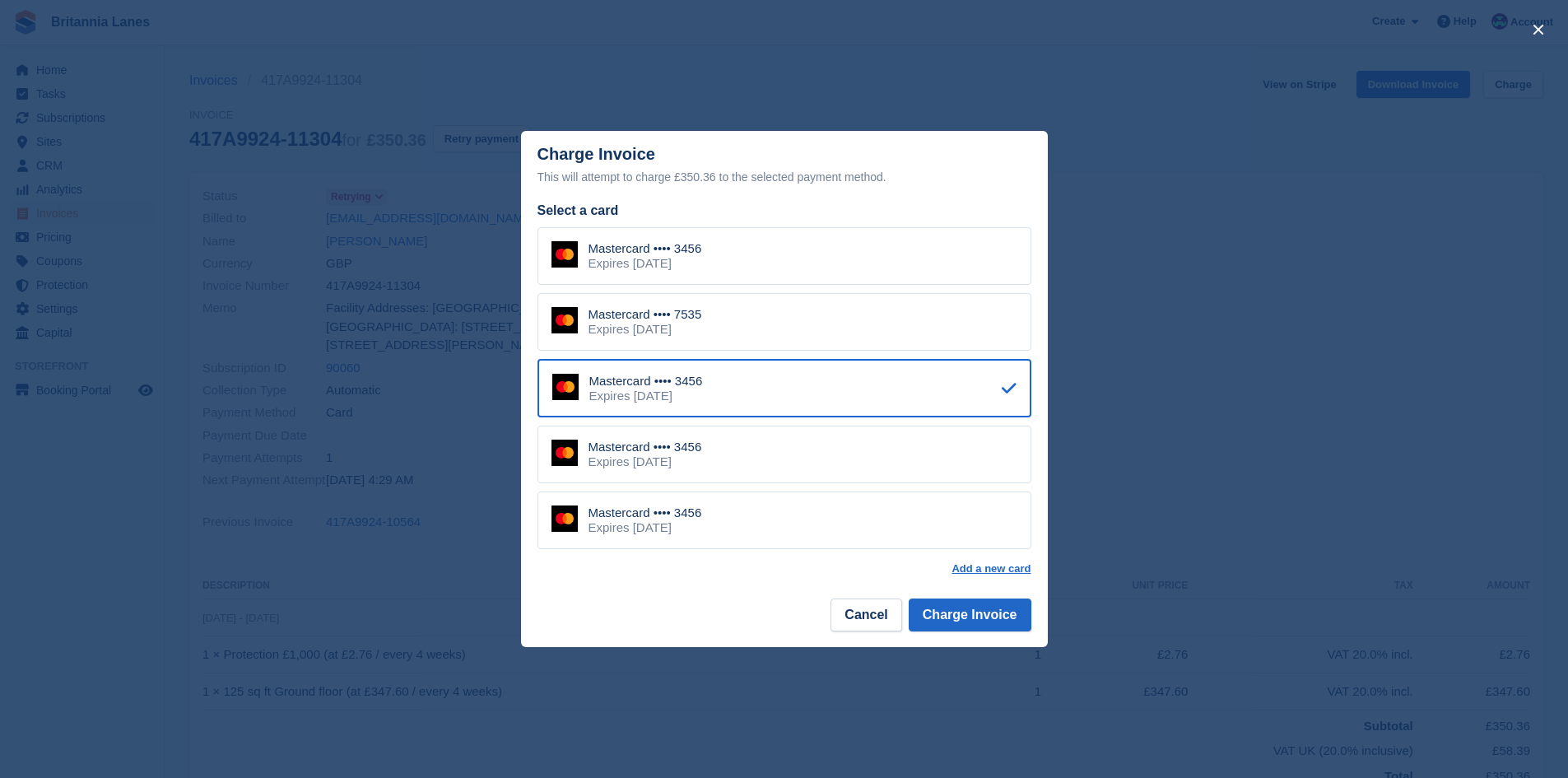
click at [843, 289] on div "Mastercard •••• 3456 Expires [DATE] Mastercard •••• 7535 Expires [DATE] Masterc…" at bounding box center [785, 387] width 494 height 321
click at [818, 311] on div "Mastercard •••• 7535 Expires [DATE]" at bounding box center [785, 322] width 494 height 57
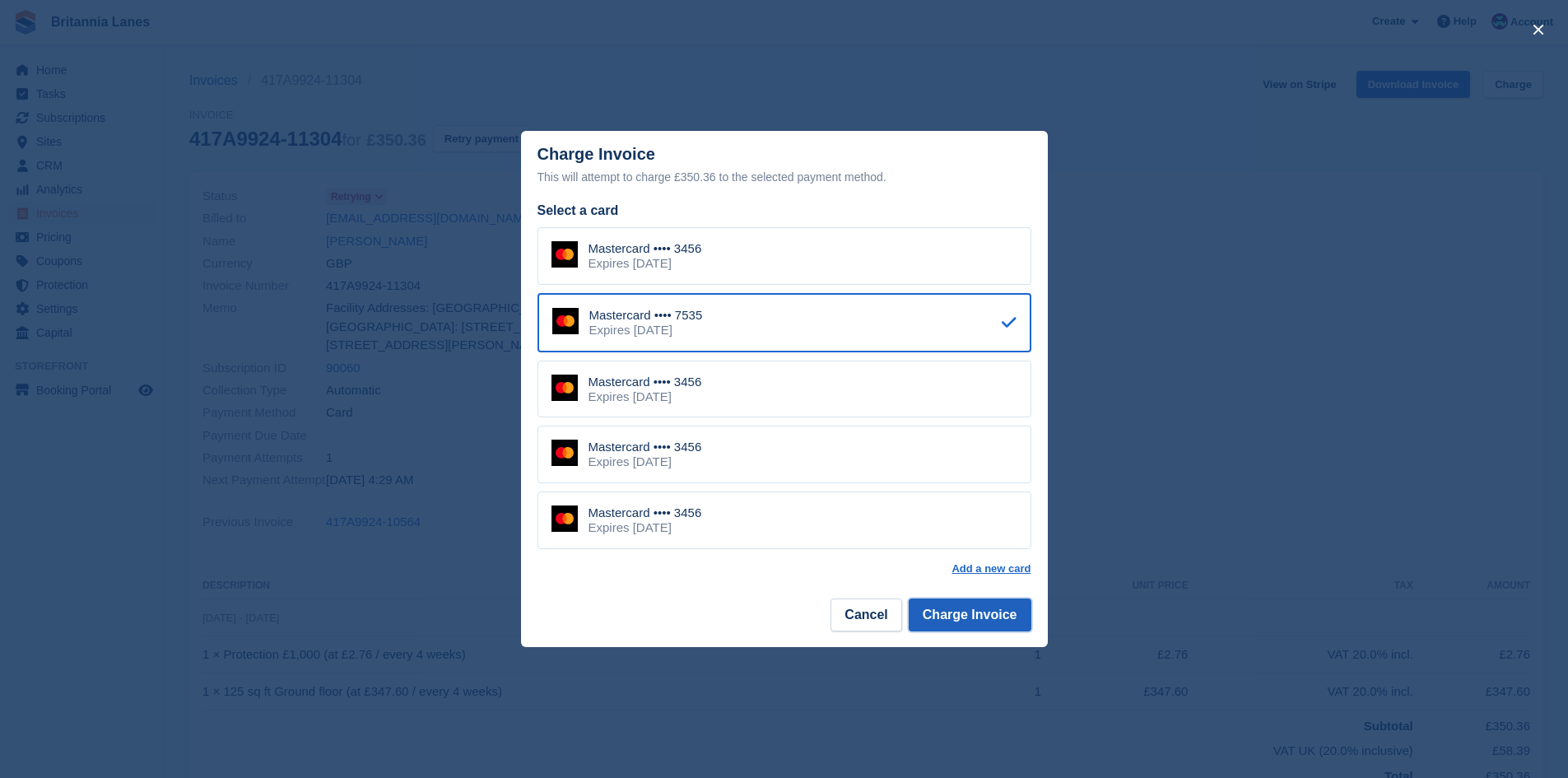
click at [1002, 613] on button "Charge Invoice" at bounding box center [969, 614] width 122 height 33
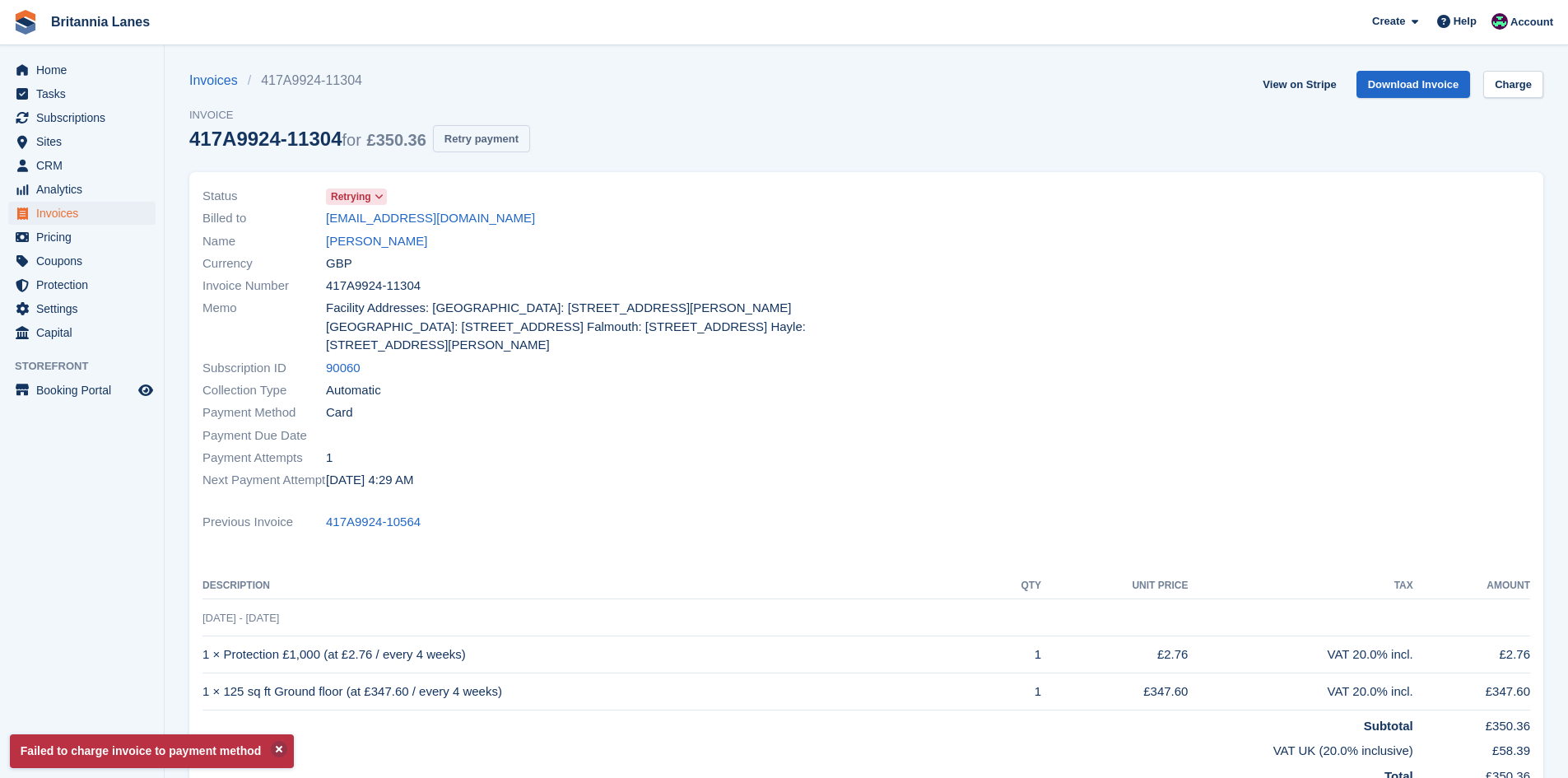
click at [468, 141] on button "Retry payment" at bounding box center [481, 138] width 97 height 27
click at [64, 72] on span "Home" at bounding box center [85, 69] width 99 height 23
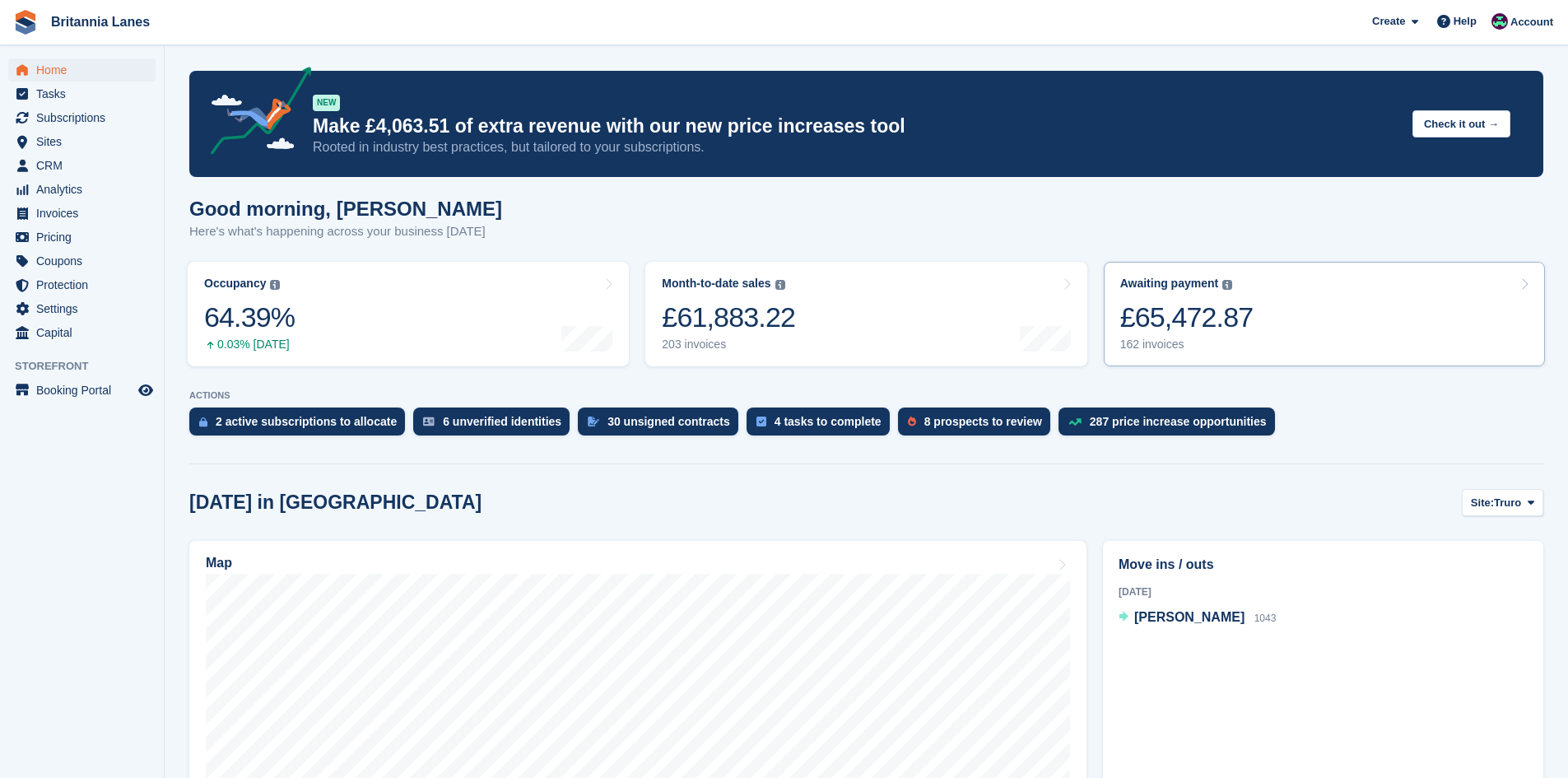
click at [1183, 292] on div "Awaiting payment The total outstanding balance on all open invoices. £65,472.87…" at bounding box center [1187, 314] width 133 height 75
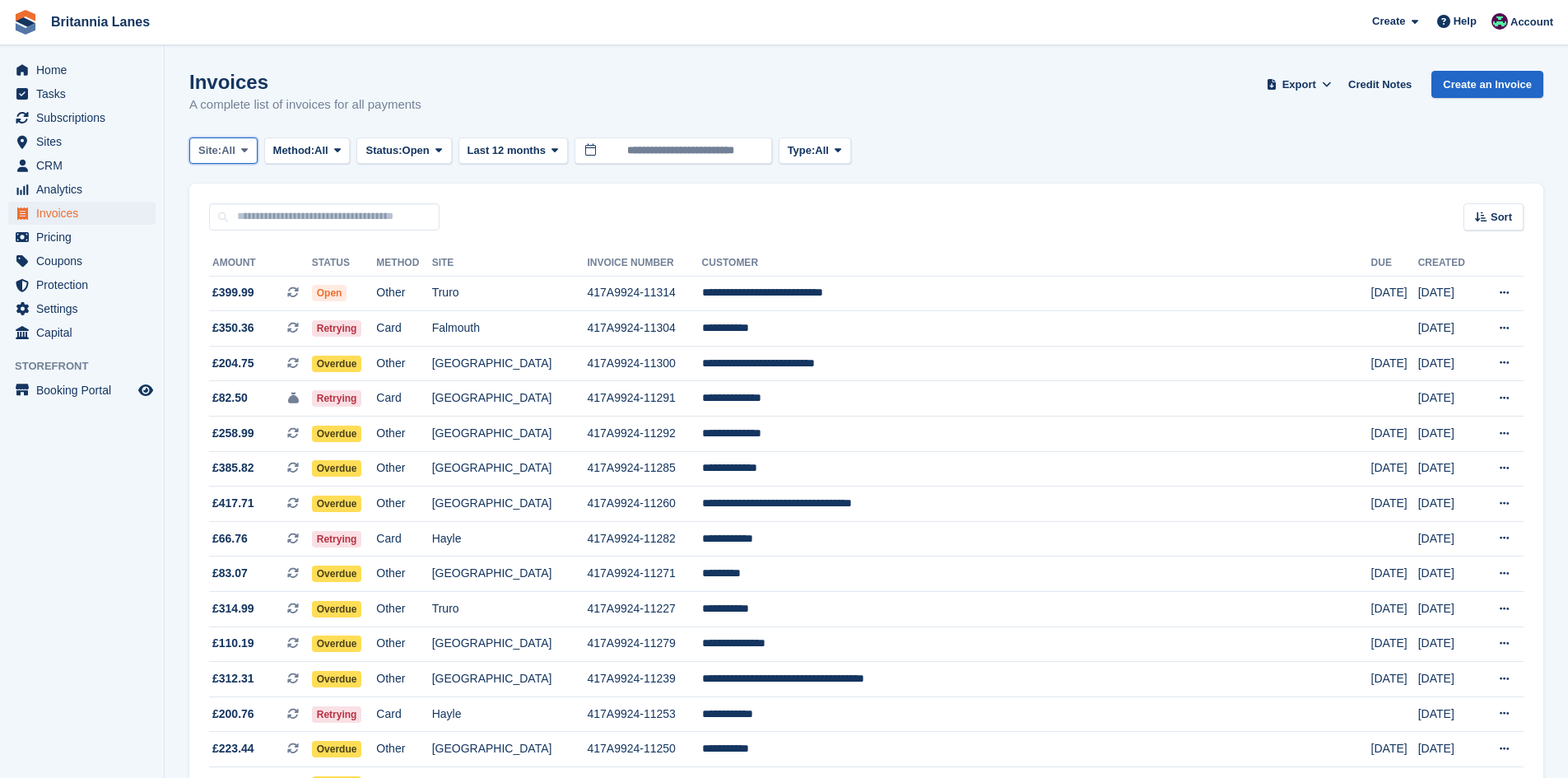
click at [248, 157] on span at bounding box center [244, 151] width 13 height 13
click at [235, 309] on link "Hayle" at bounding box center [271, 308] width 148 height 30
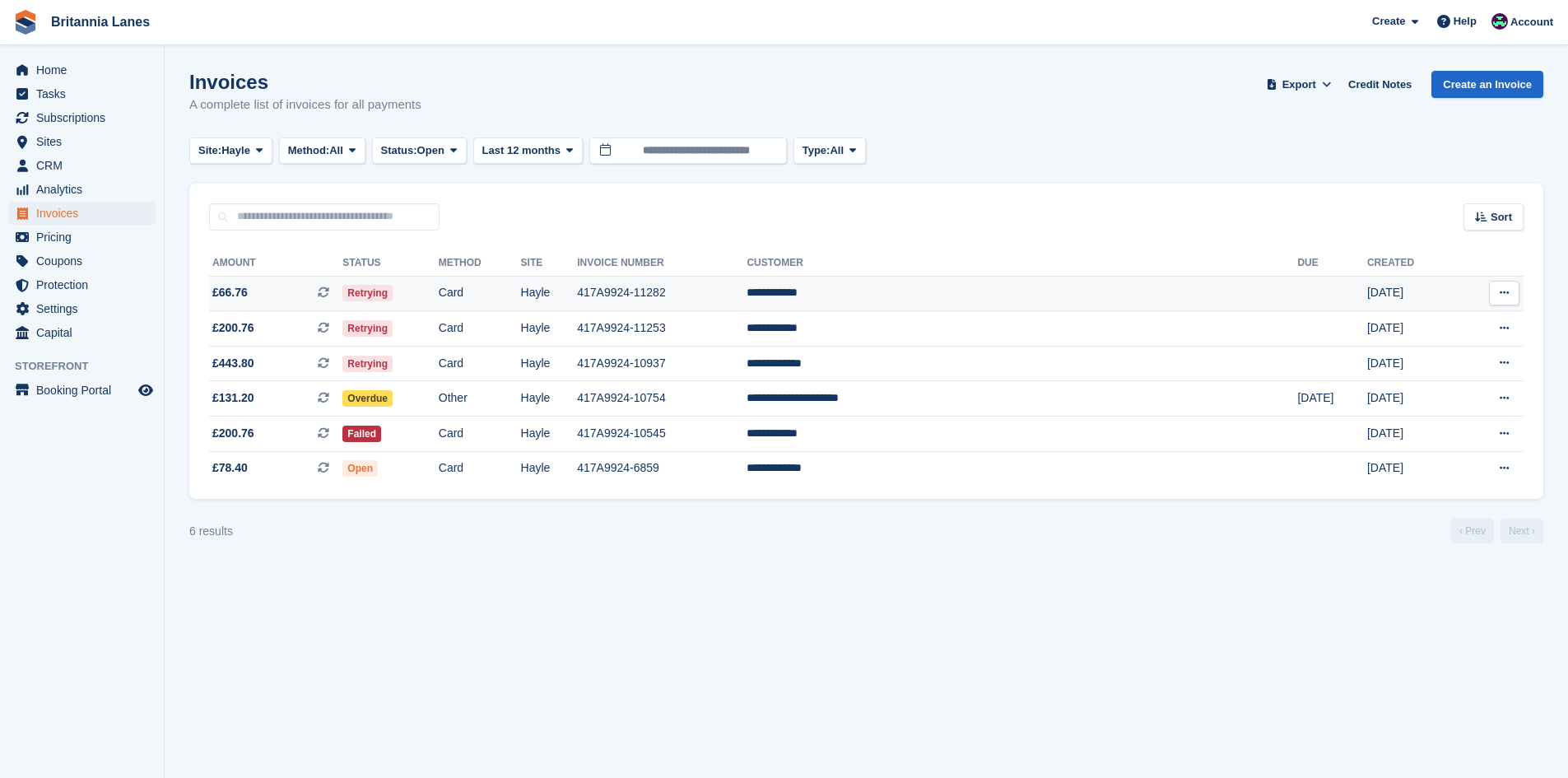
click at [1018, 295] on td "**********" at bounding box center [1022, 293] width 550 height 35
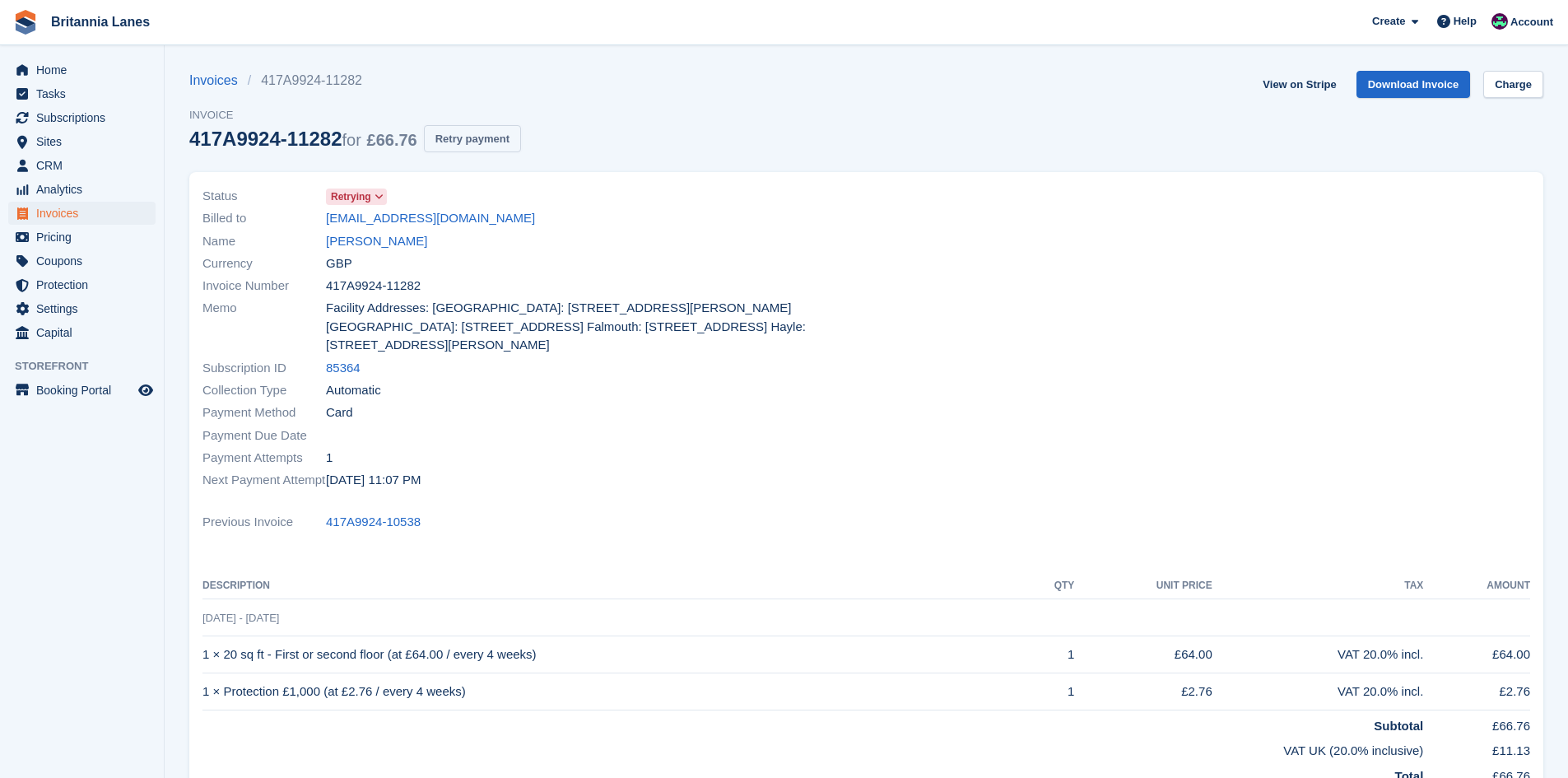
click at [488, 141] on button "Retry payment" at bounding box center [472, 138] width 97 height 27
click at [1524, 85] on link "Charge" at bounding box center [1512, 84] width 60 height 27
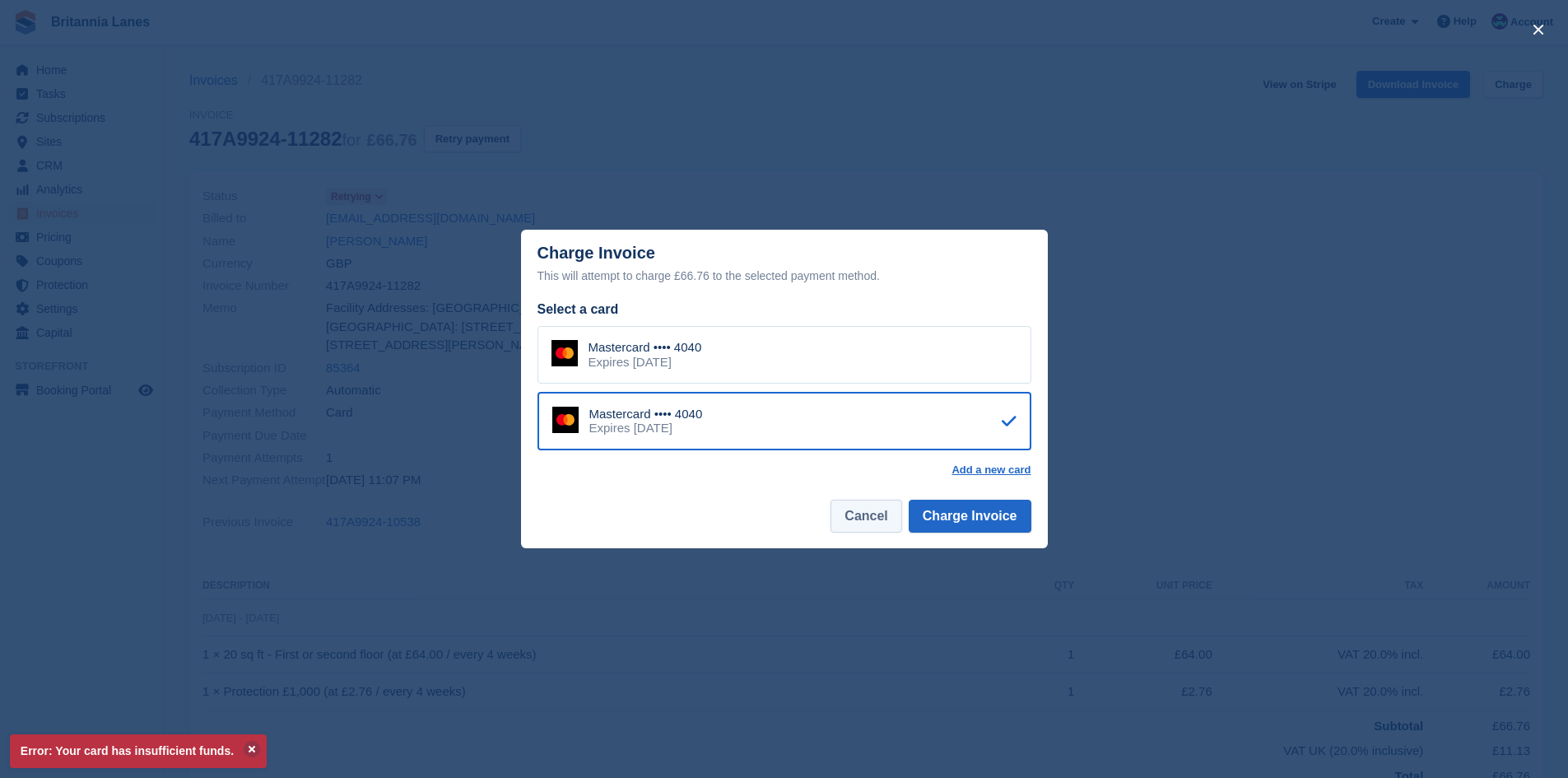
click at [850, 520] on button "Cancel" at bounding box center [866, 516] width 71 height 33
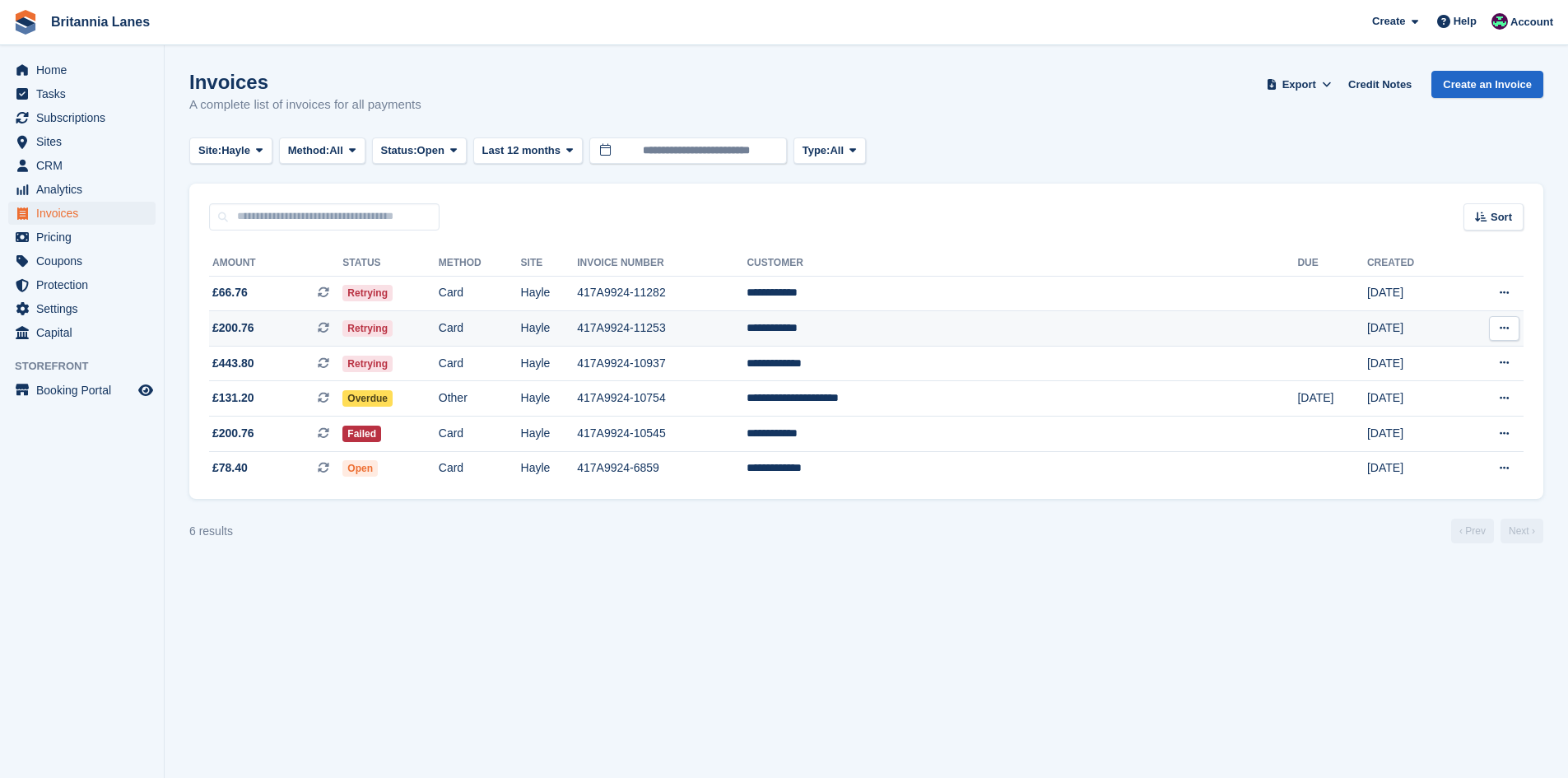
click at [966, 330] on td "**********" at bounding box center [1022, 329] width 550 height 35
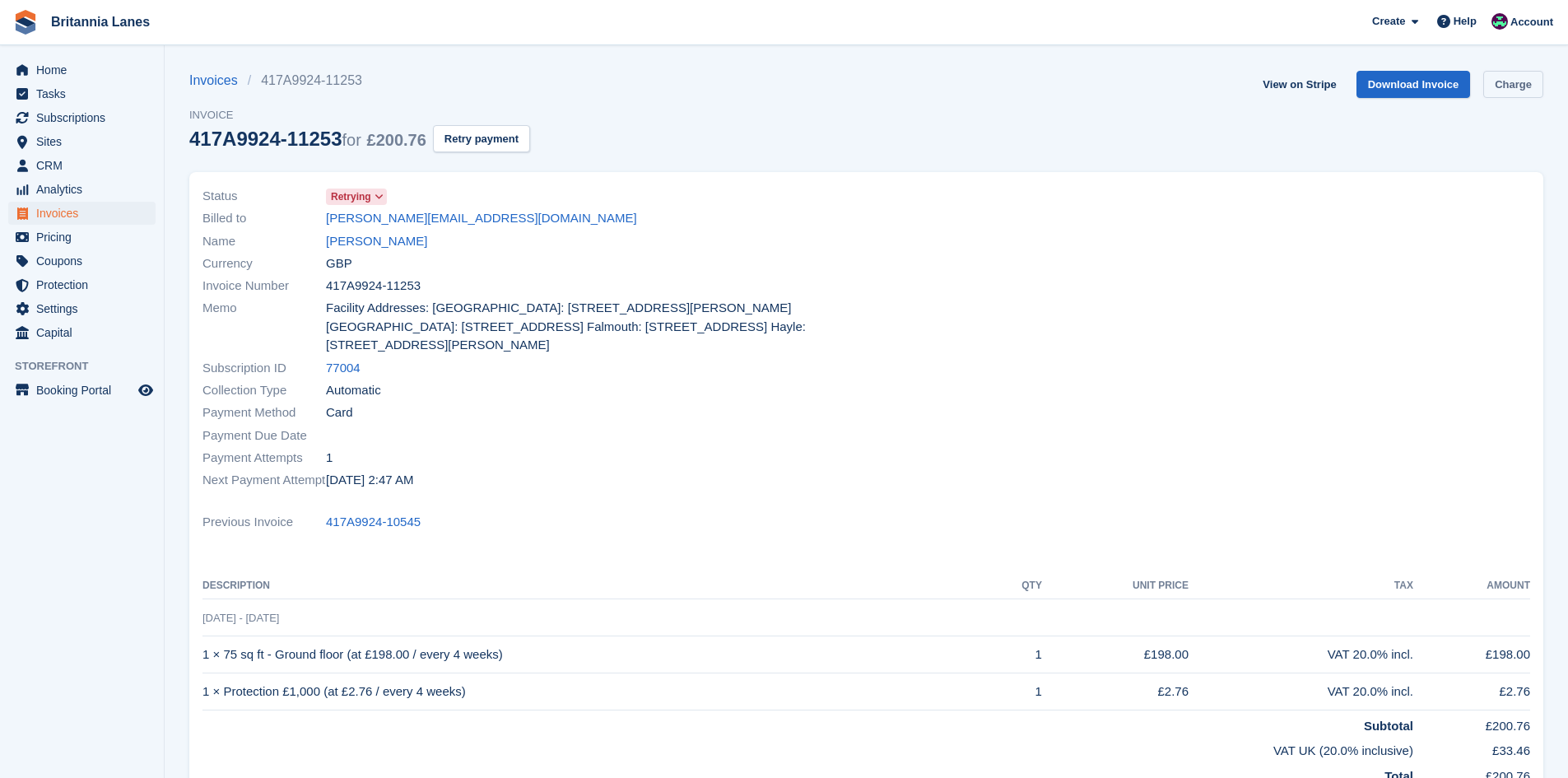
click at [1516, 92] on link "Charge" at bounding box center [1512, 84] width 60 height 27
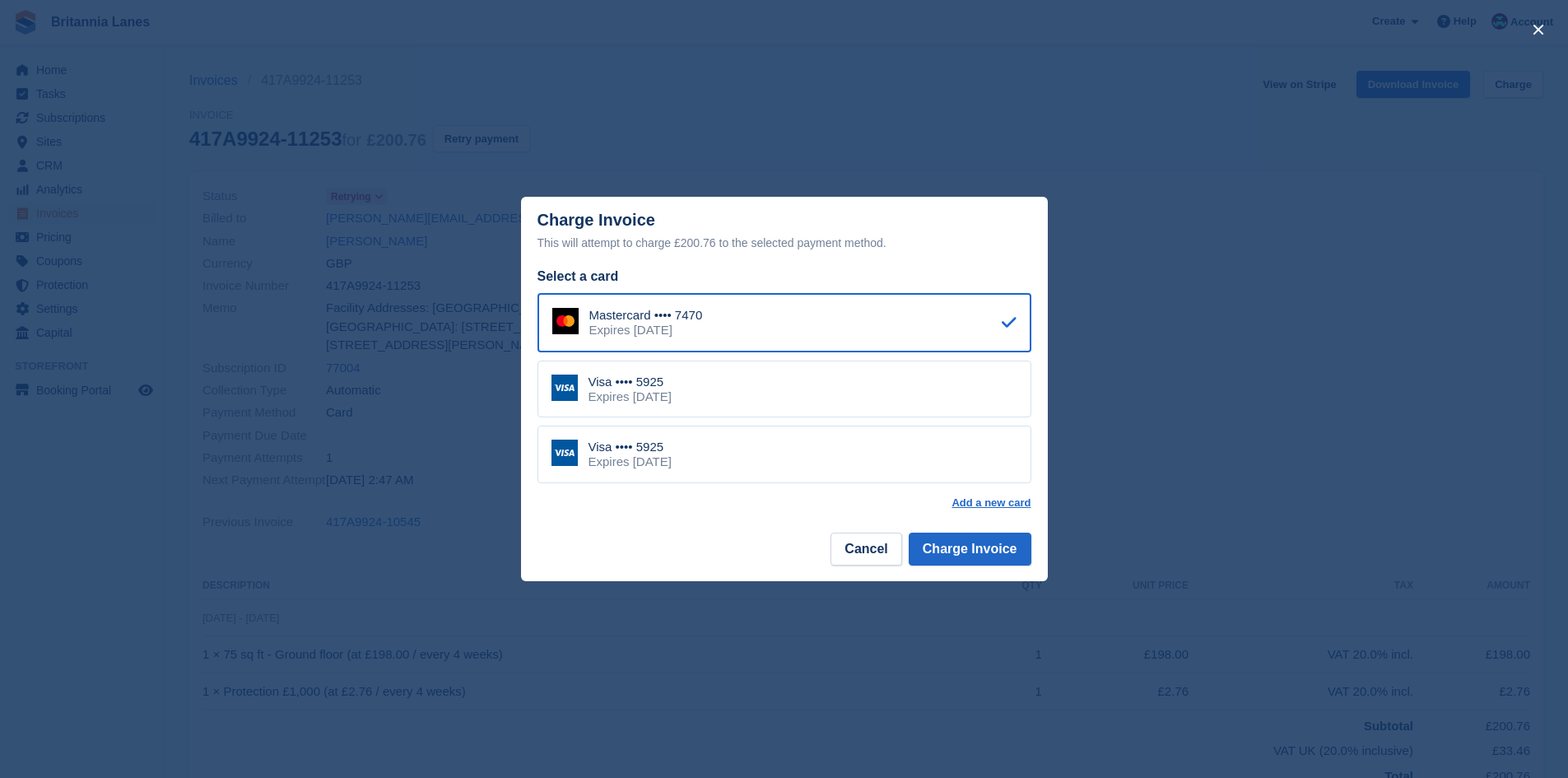
click at [780, 386] on div "Visa •••• 5925 Expires [DATE]" at bounding box center [785, 389] width 494 height 57
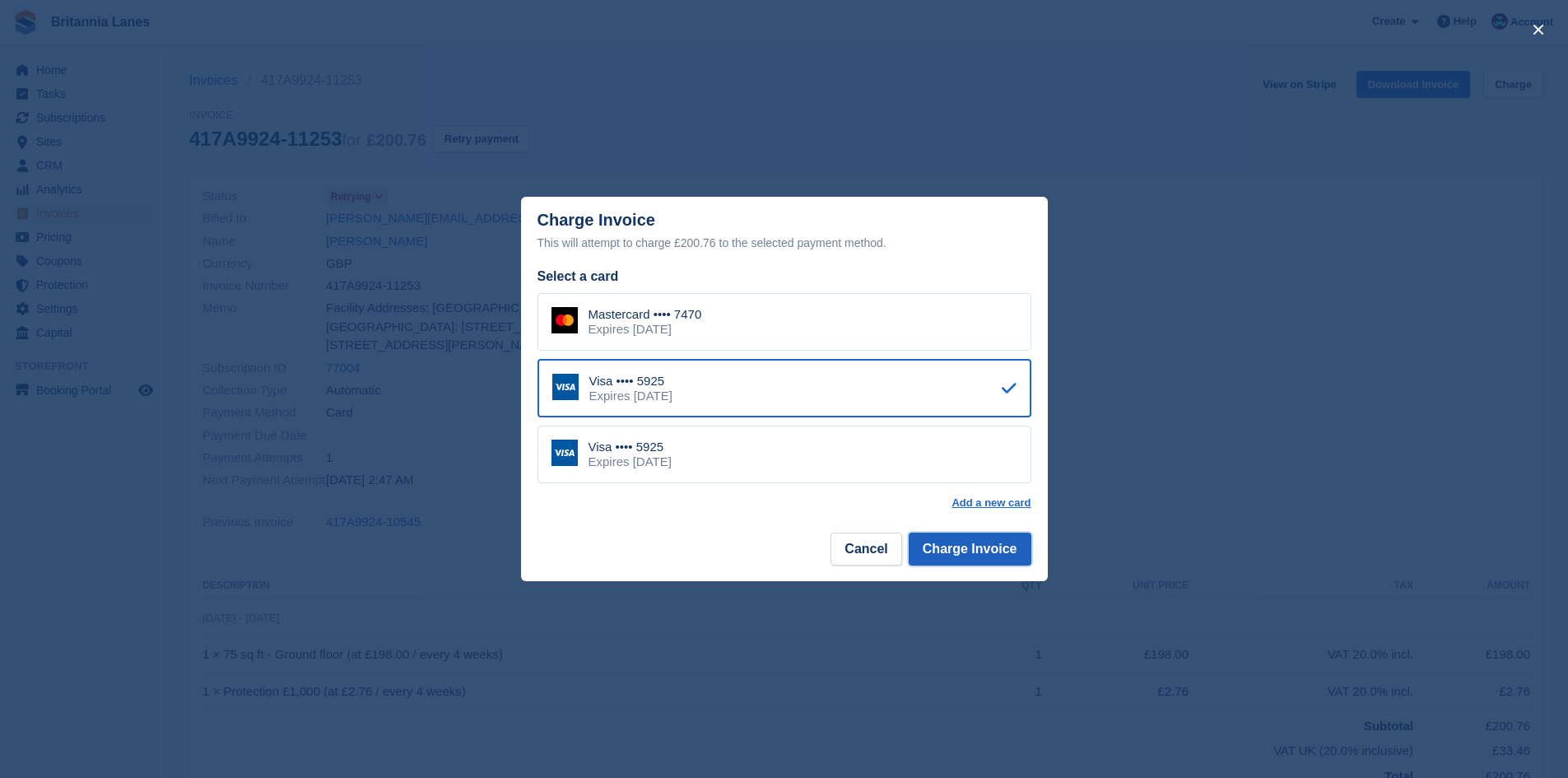
click at [980, 545] on button "Charge Invoice" at bounding box center [969, 549] width 122 height 33
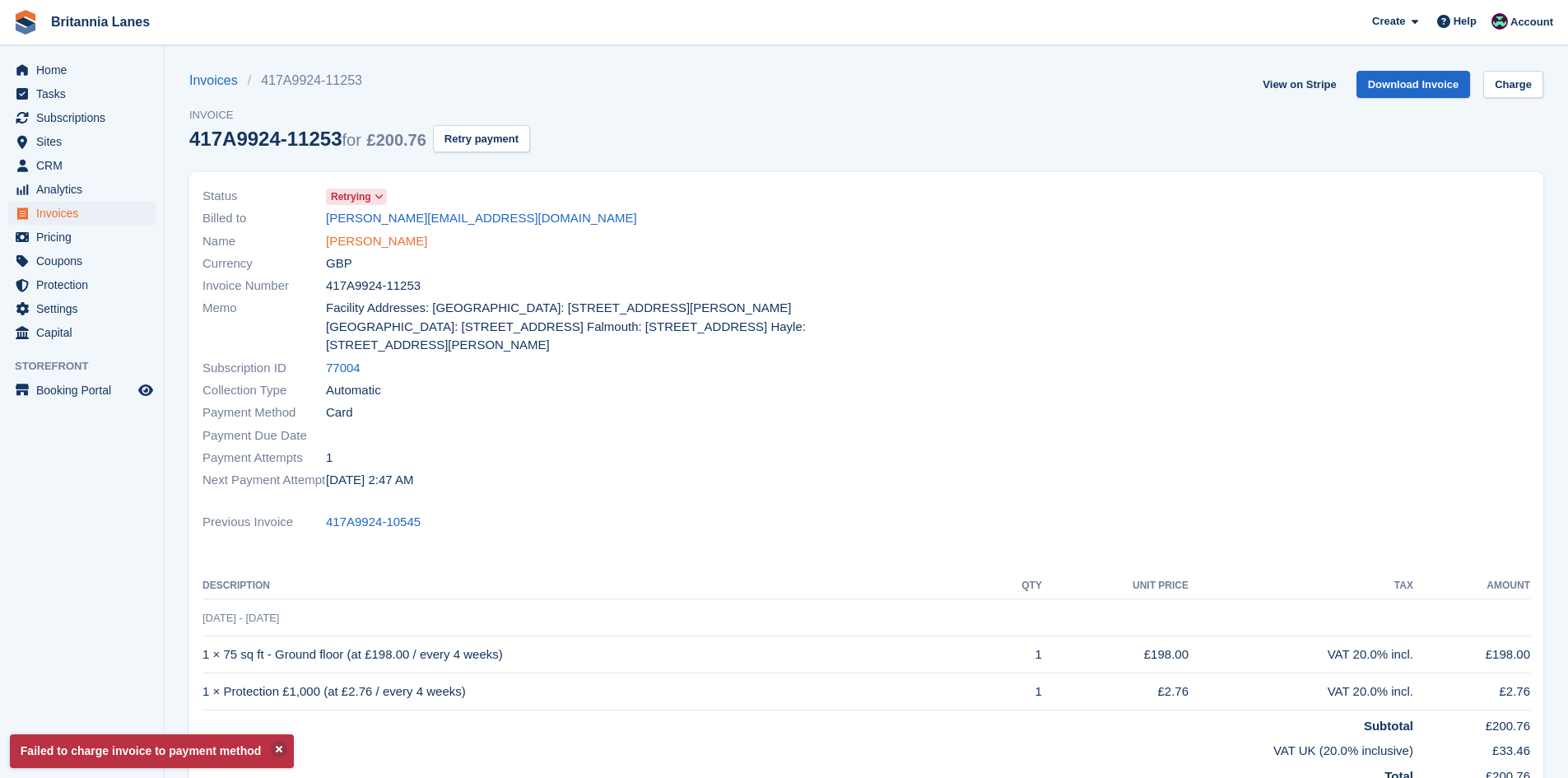
click at [355, 242] on link "[PERSON_NAME]" at bounding box center [377, 241] width 101 height 19
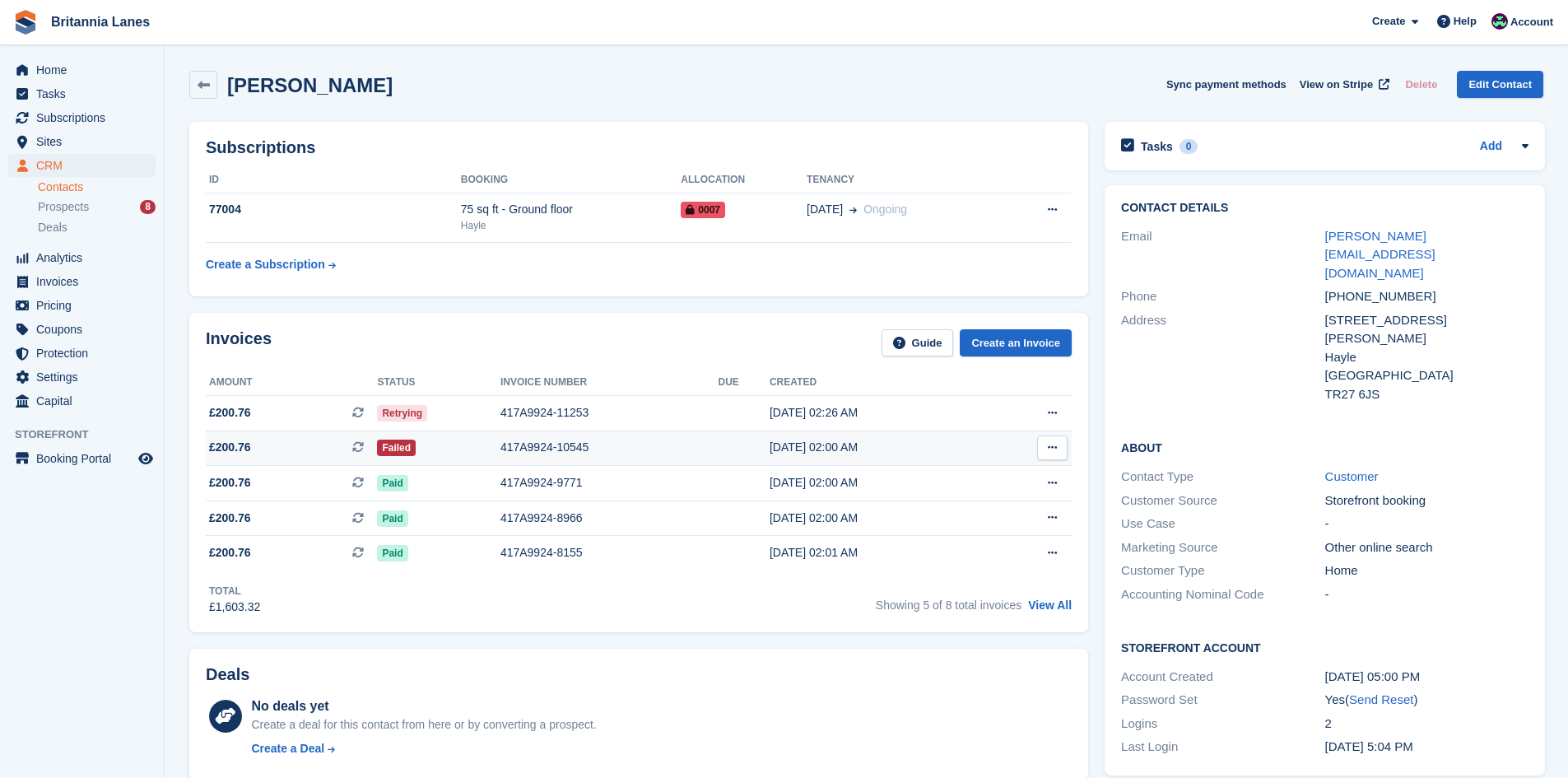
click at [531, 441] on div "417A9924-10545" at bounding box center [609, 447] width 218 height 18
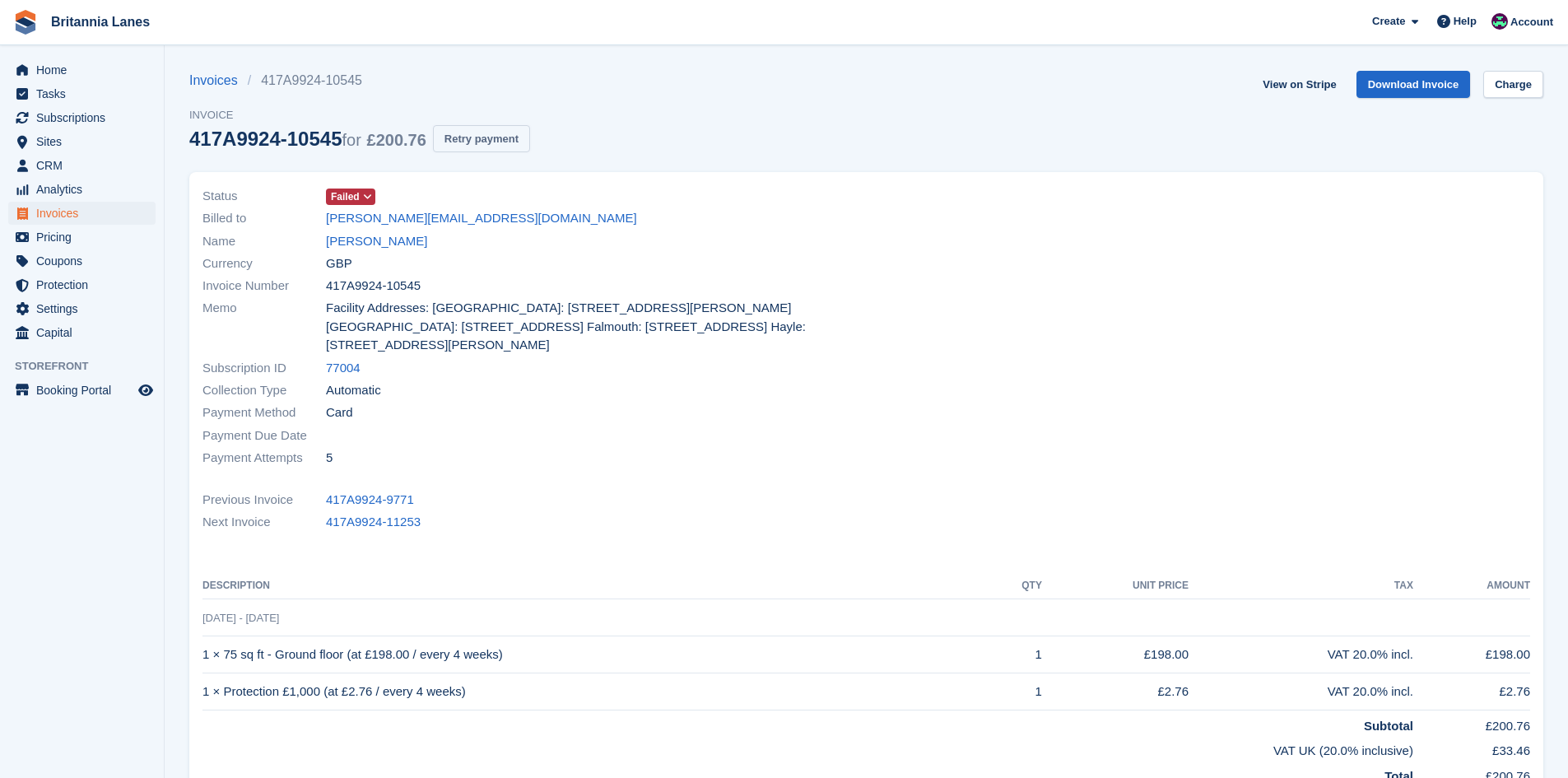
click at [500, 141] on button "Retry payment" at bounding box center [481, 138] width 97 height 27
click at [401, 246] on div "Name Darren Green" at bounding box center [529, 240] width 654 height 22
click at [385, 246] on link "[PERSON_NAME]" at bounding box center [377, 241] width 101 height 19
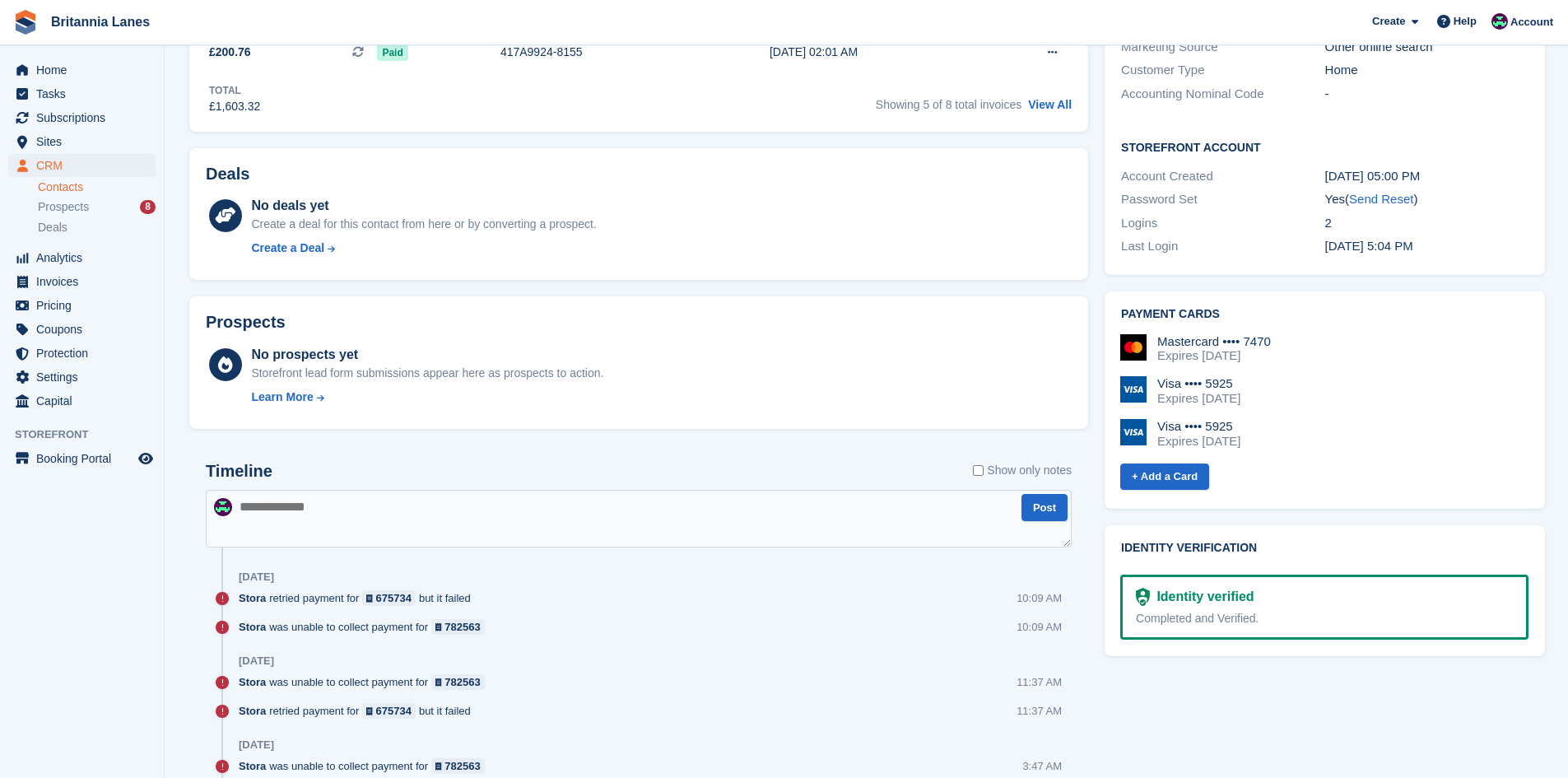
scroll to position [576, 0]
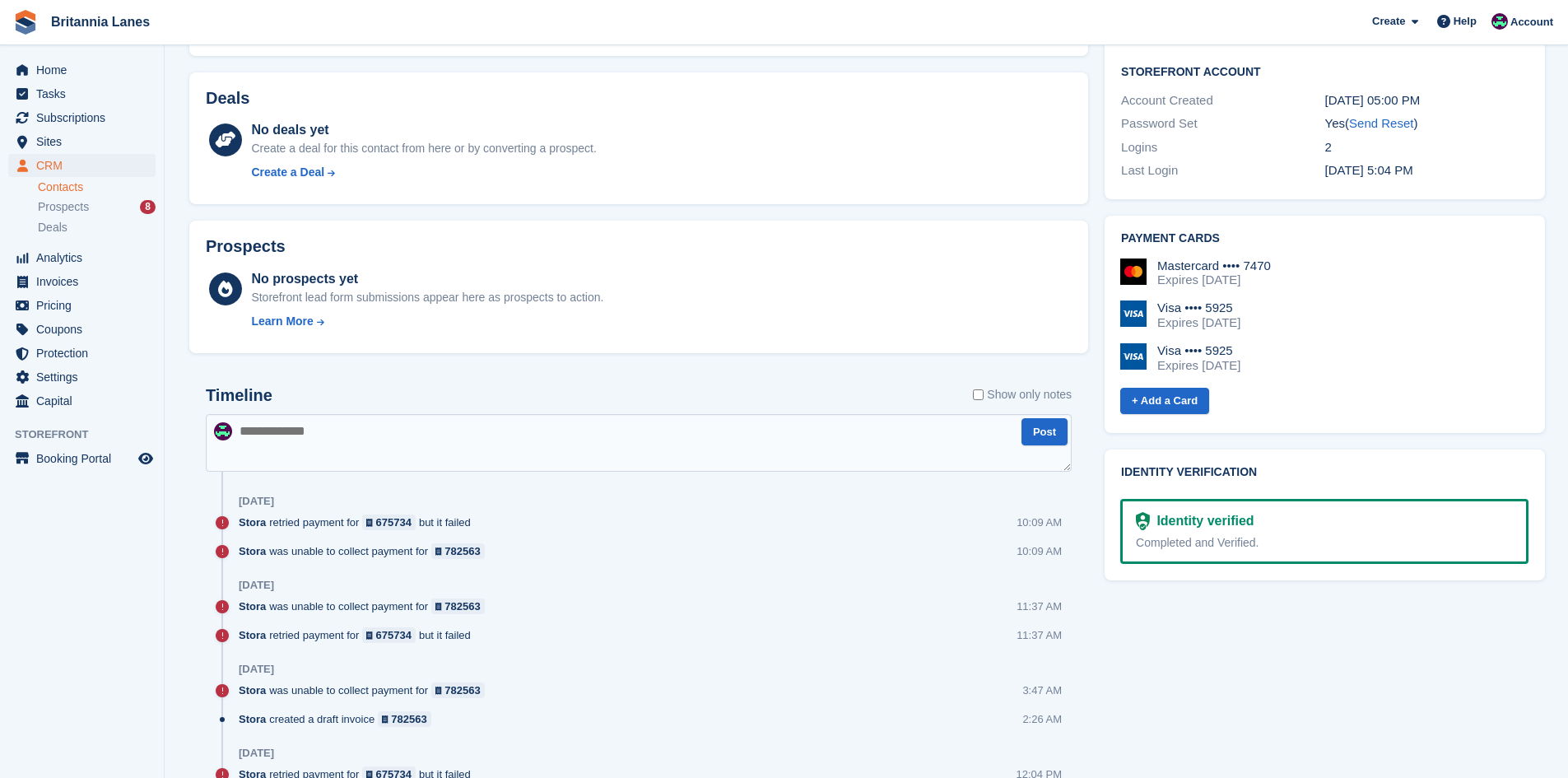
click at [296, 435] on textarea at bounding box center [638, 443] width 866 height 57
type textarea "*"
type textarea "**********"
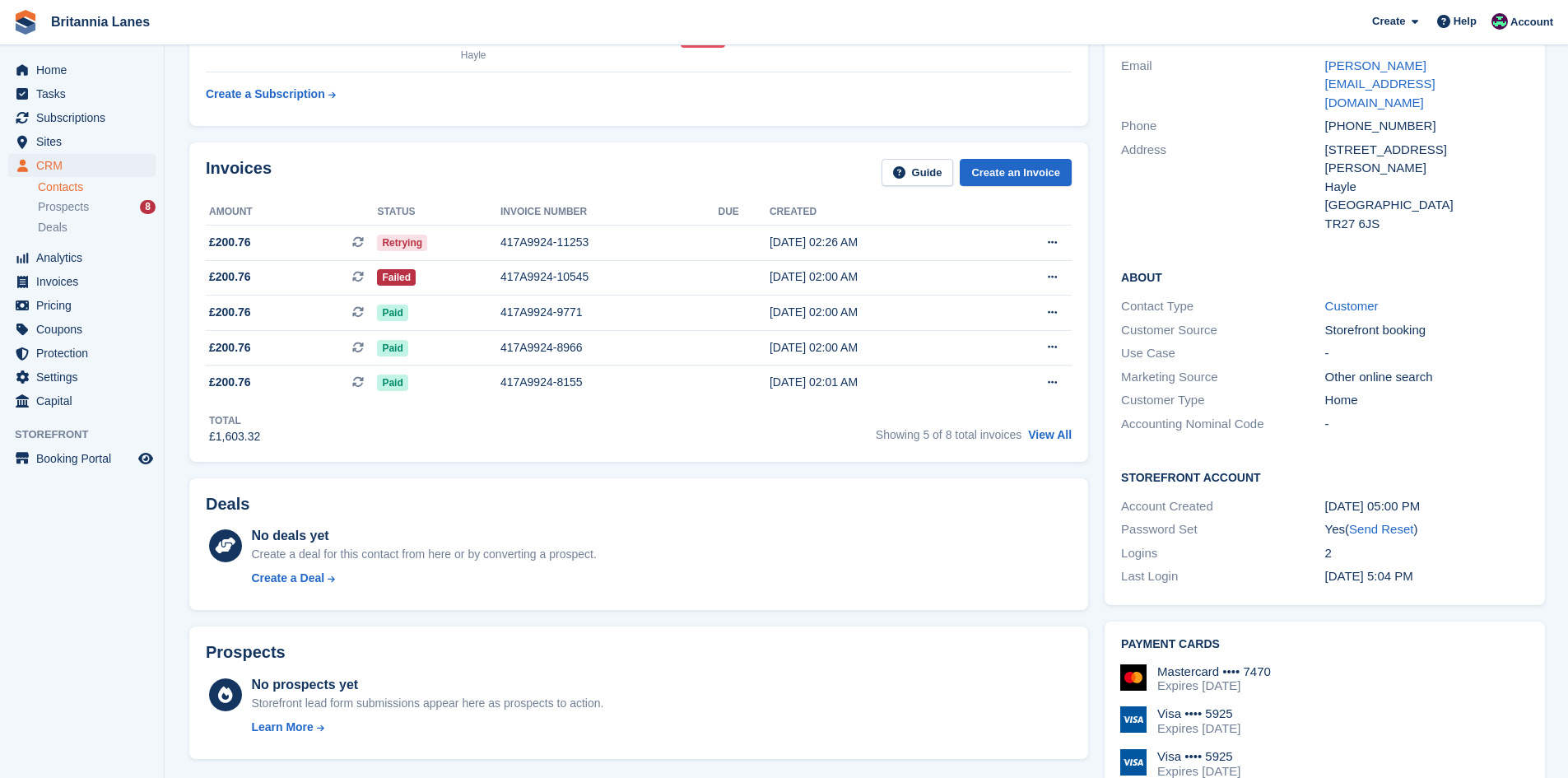
scroll to position [0, 0]
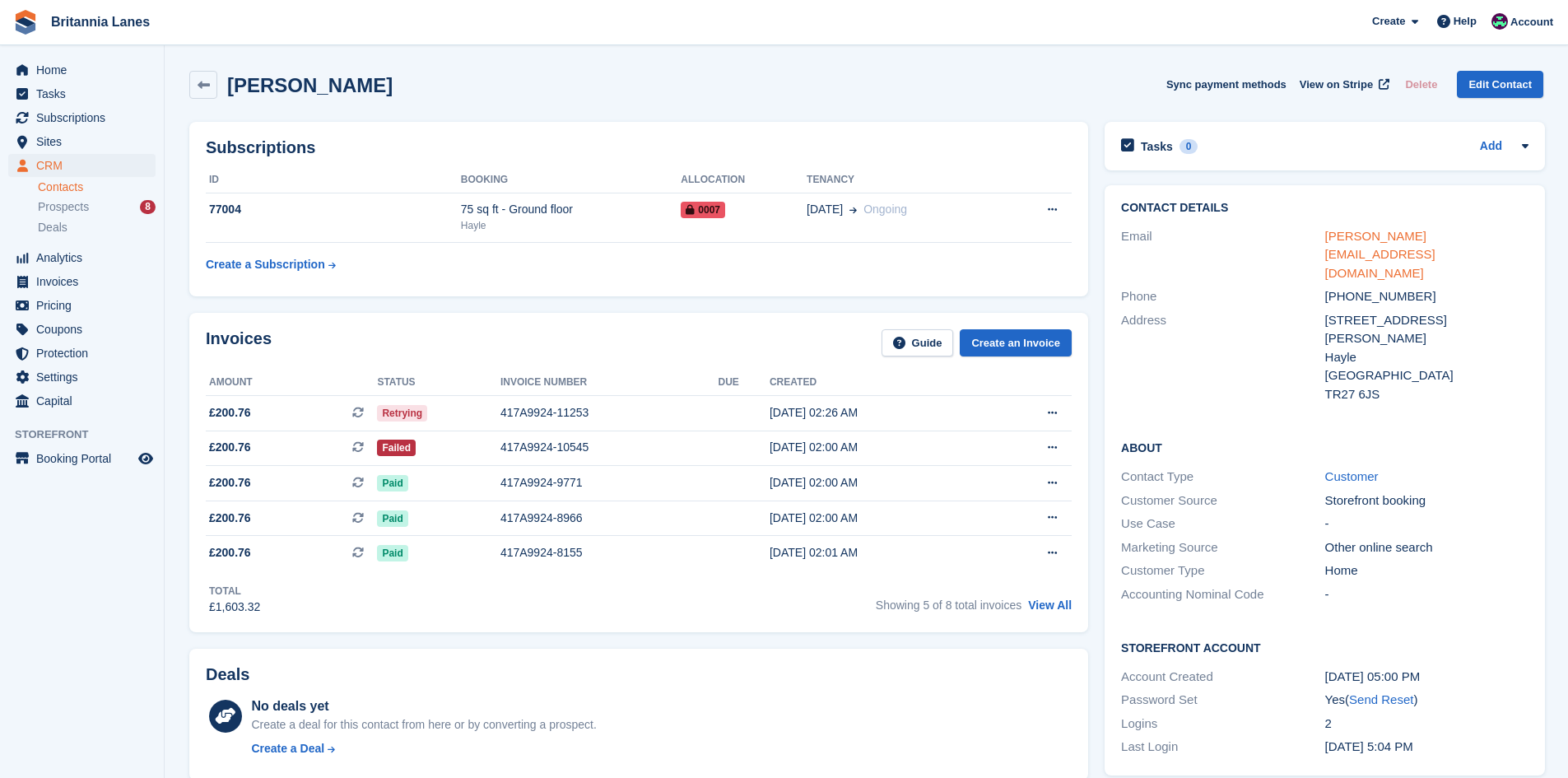
click at [1435, 241] on link "darren.green1966@icloud.com" at bounding box center [1380, 254] width 110 height 51
click at [68, 72] on span "Home" at bounding box center [85, 69] width 99 height 23
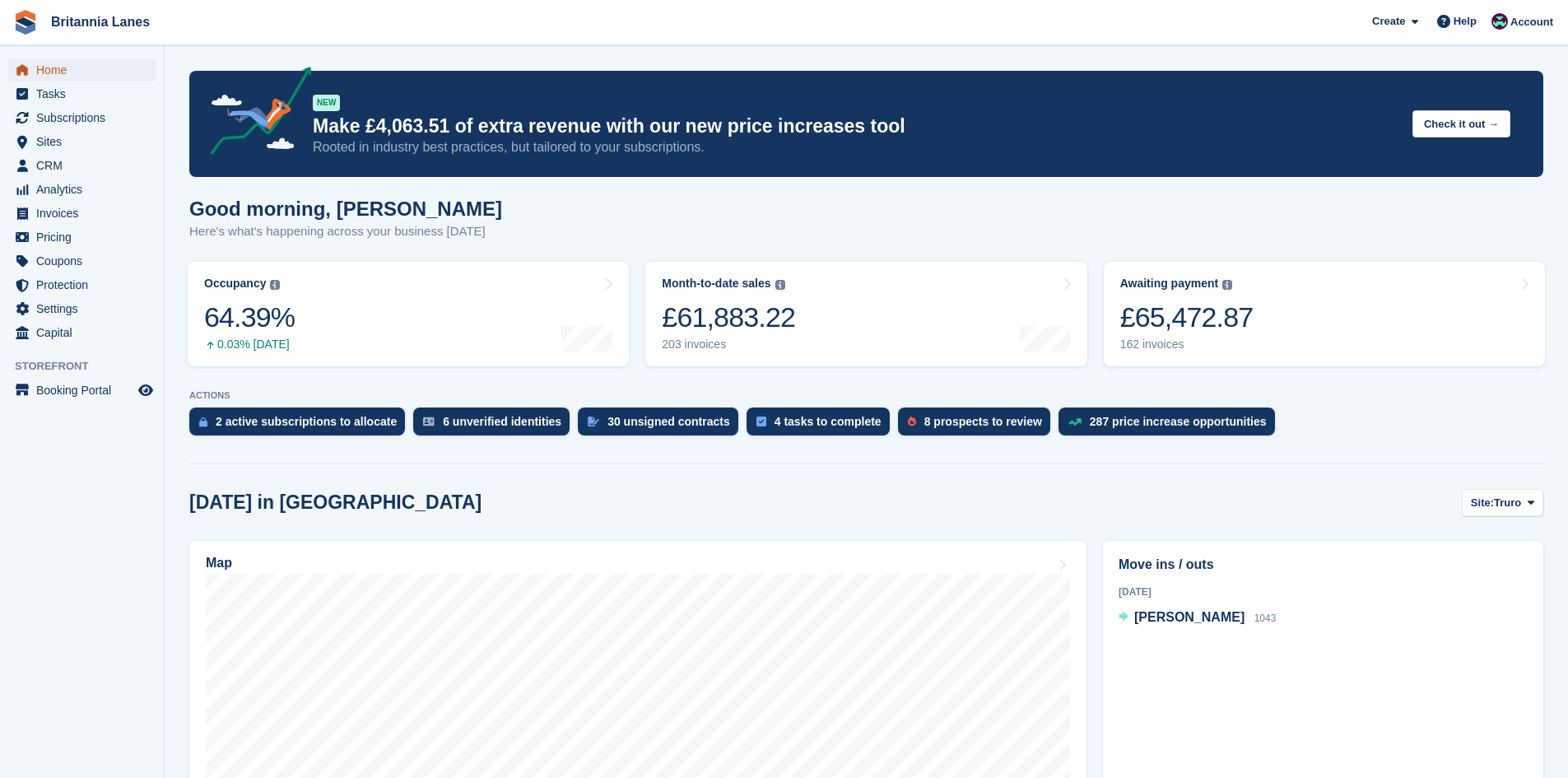
click at [43, 68] on span "Home" at bounding box center [85, 69] width 99 height 23
click at [1210, 303] on div "The total outstanding balance on all open invoices." at bounding box center [1083, 286] width 254 height 52
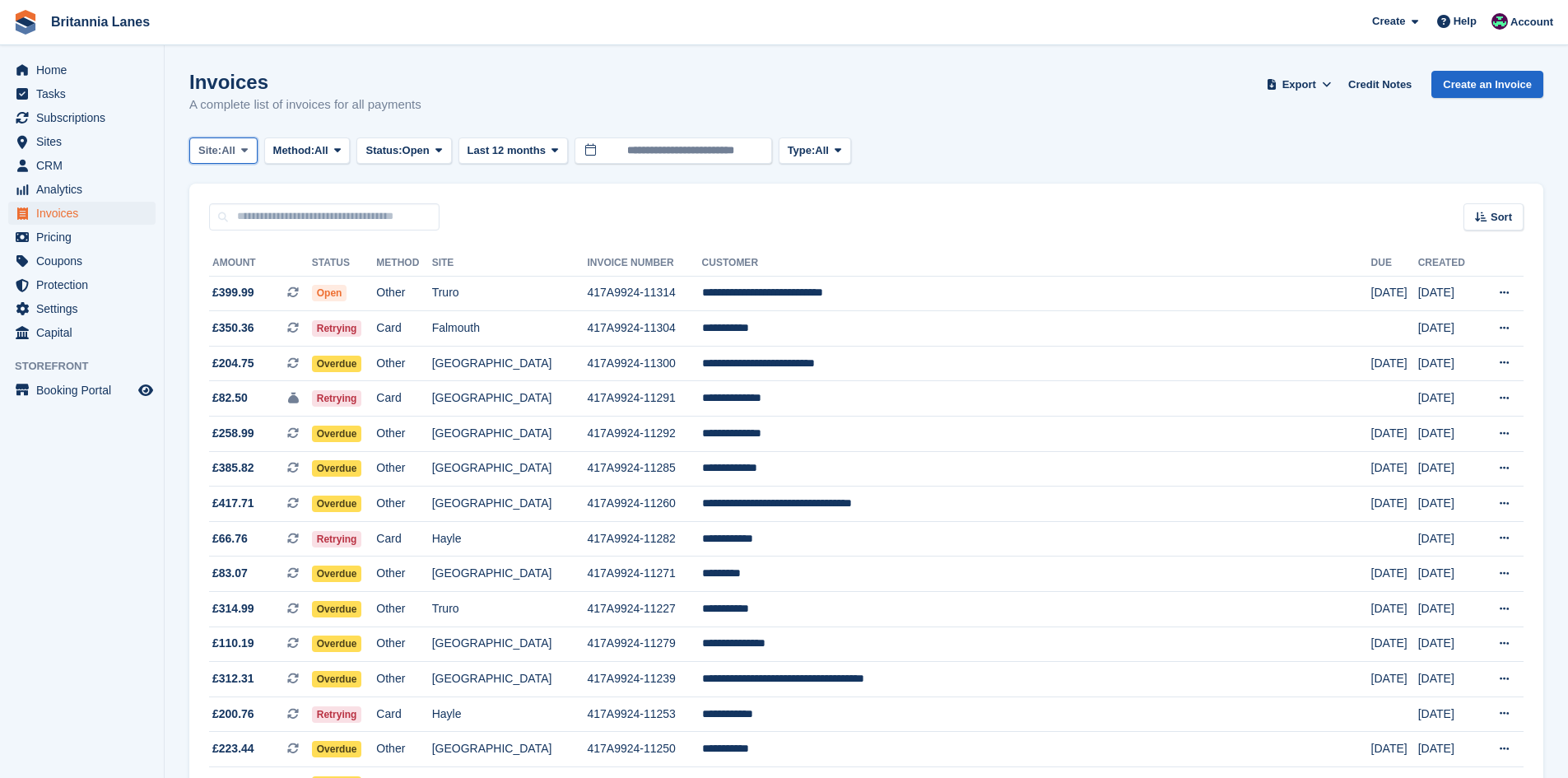
click at [229, 158] on button "Site: All" at bounding box center [223, 151] width 68 height 27
click at [223, 246] on link "Falmouth" at bounding box center [271, 248] width 148 height 30
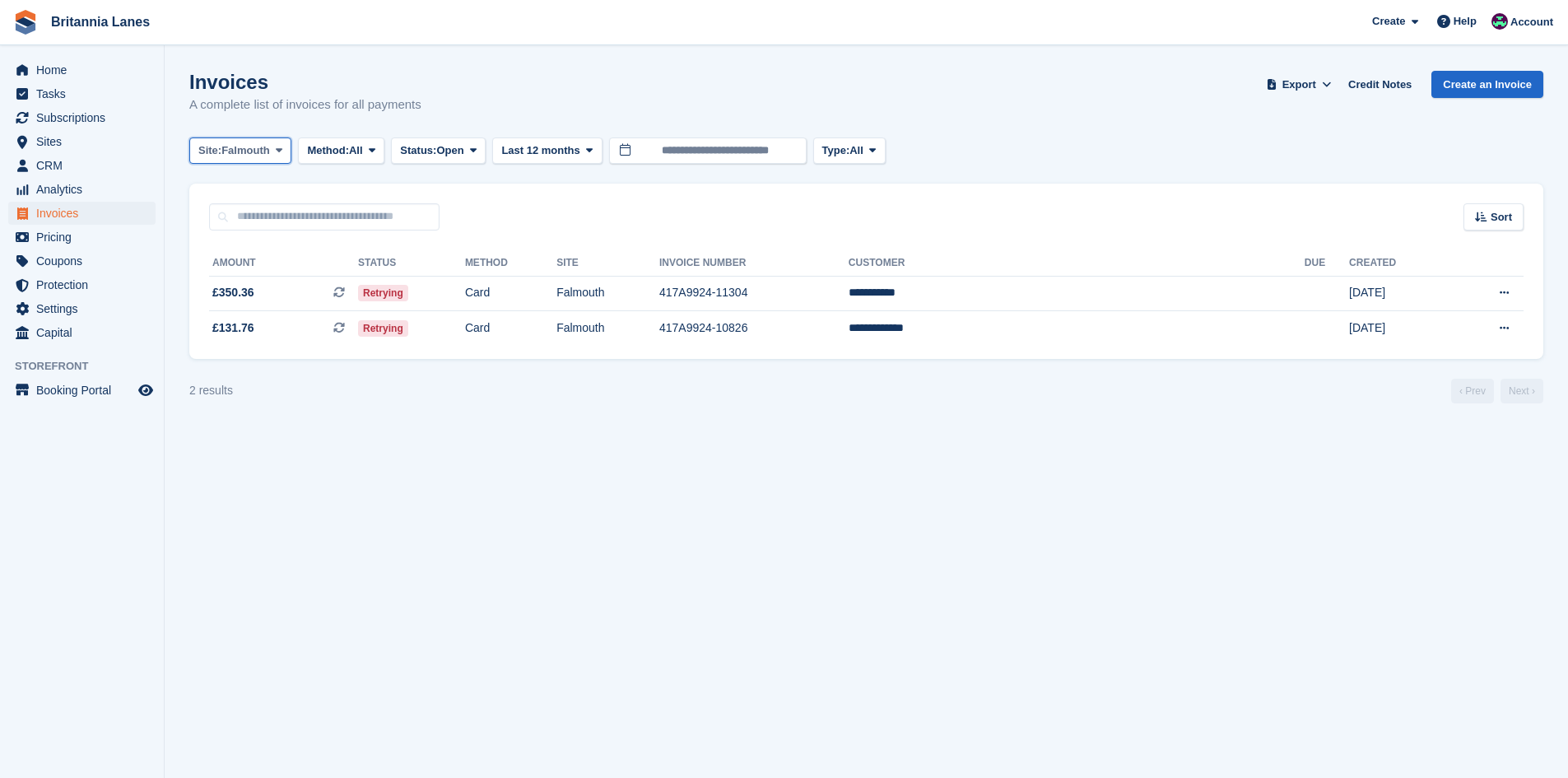
click at [233, 158] on span "Falmouth" at bounding box center [246, 151] width 49 height 17
click at [210, 307] on link "Hayle" at bounding box center [271, 308] width 148 height 30
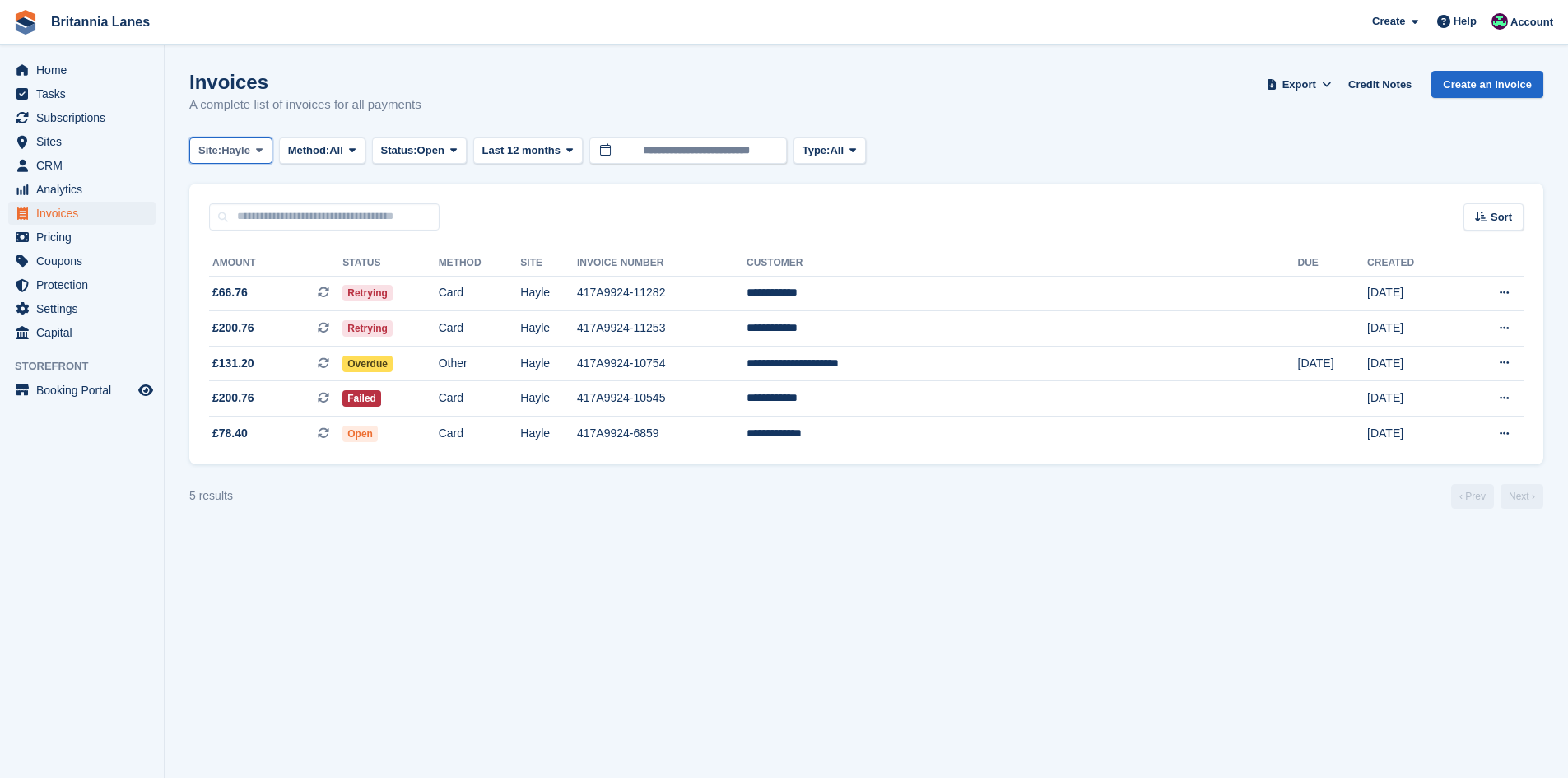
click at [254, 140] on button "Site: Hayle" at bounding box center [231, 151] width 83 height 27
click at [234, 224] on link "Truro" at bounding box center [271, 218] width 148 height 30
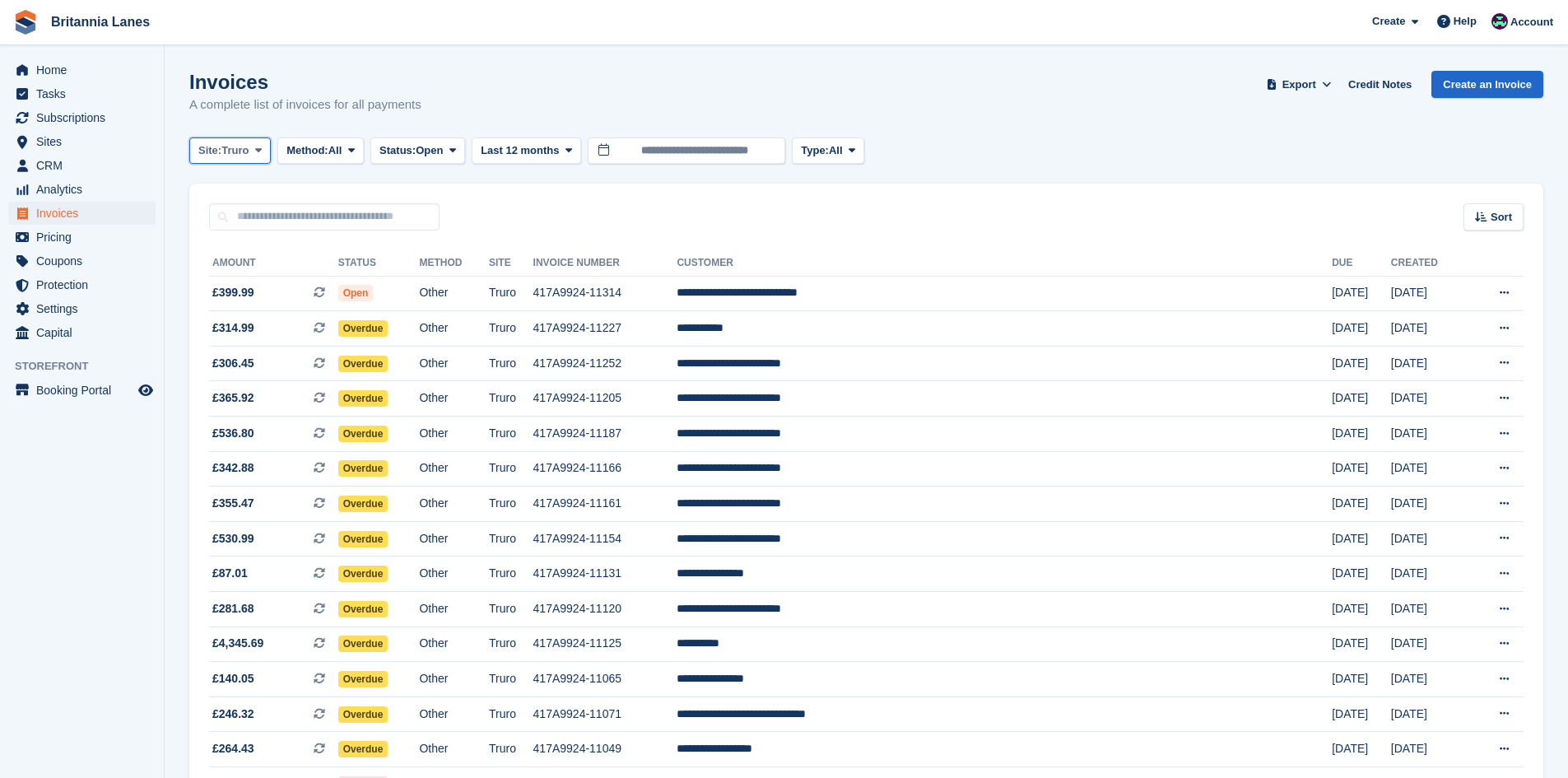
click at [245, 149] on span "Truro" at bounding box center [235, 151] width 27 height 17
click at [224, 268] on link "[GEOGRAPHIC_DATA]" at bounding box center [271, 277] width 148 height 30
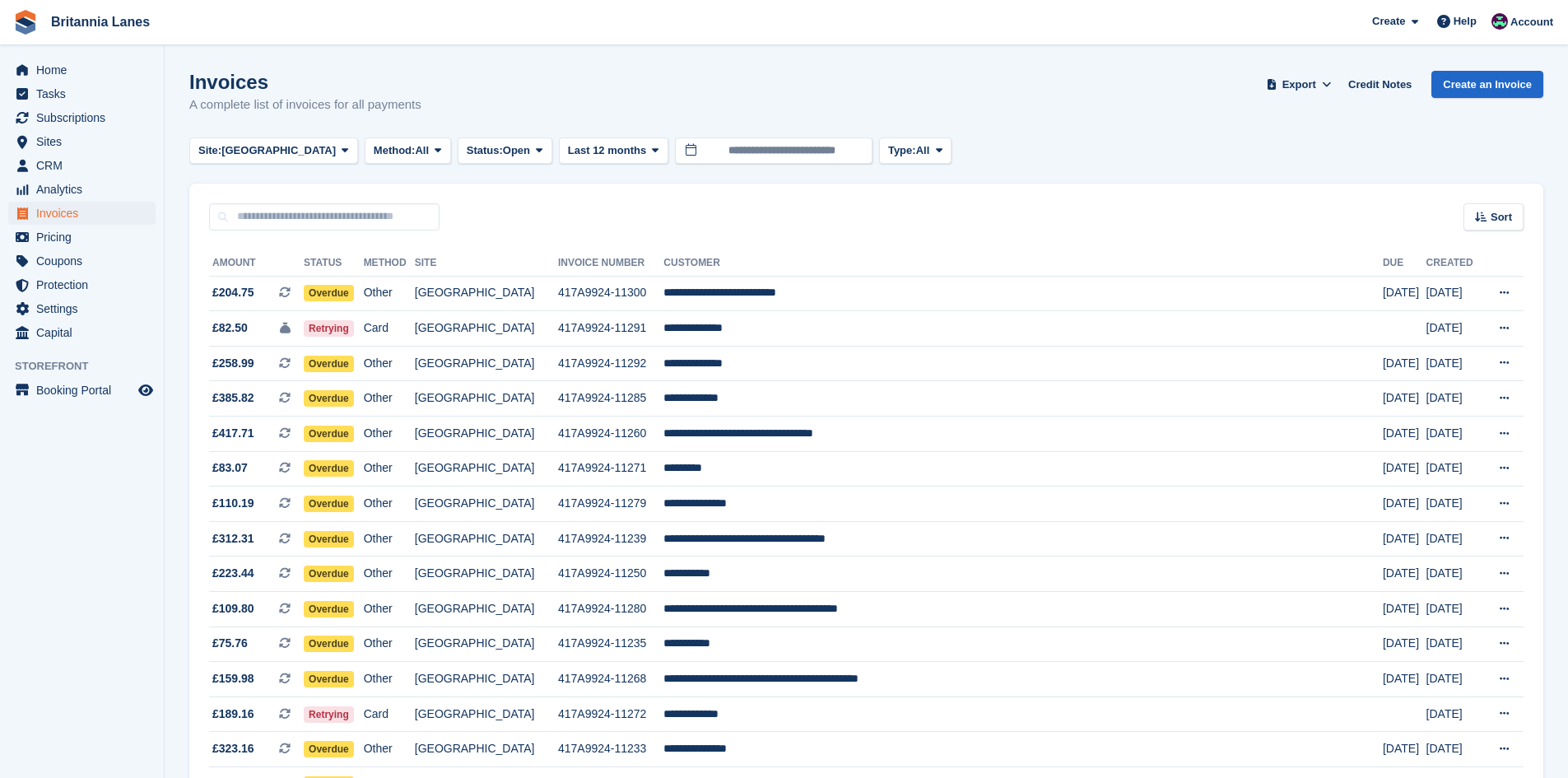
click at [265, 159] on button "Site: [GEOGRAPHIC_DATA]" at bounding box center [274, 151] width 169 height 27
click at [239, 261] on link "Falmouth" at bounding box center [271, 248] width 148 height 30
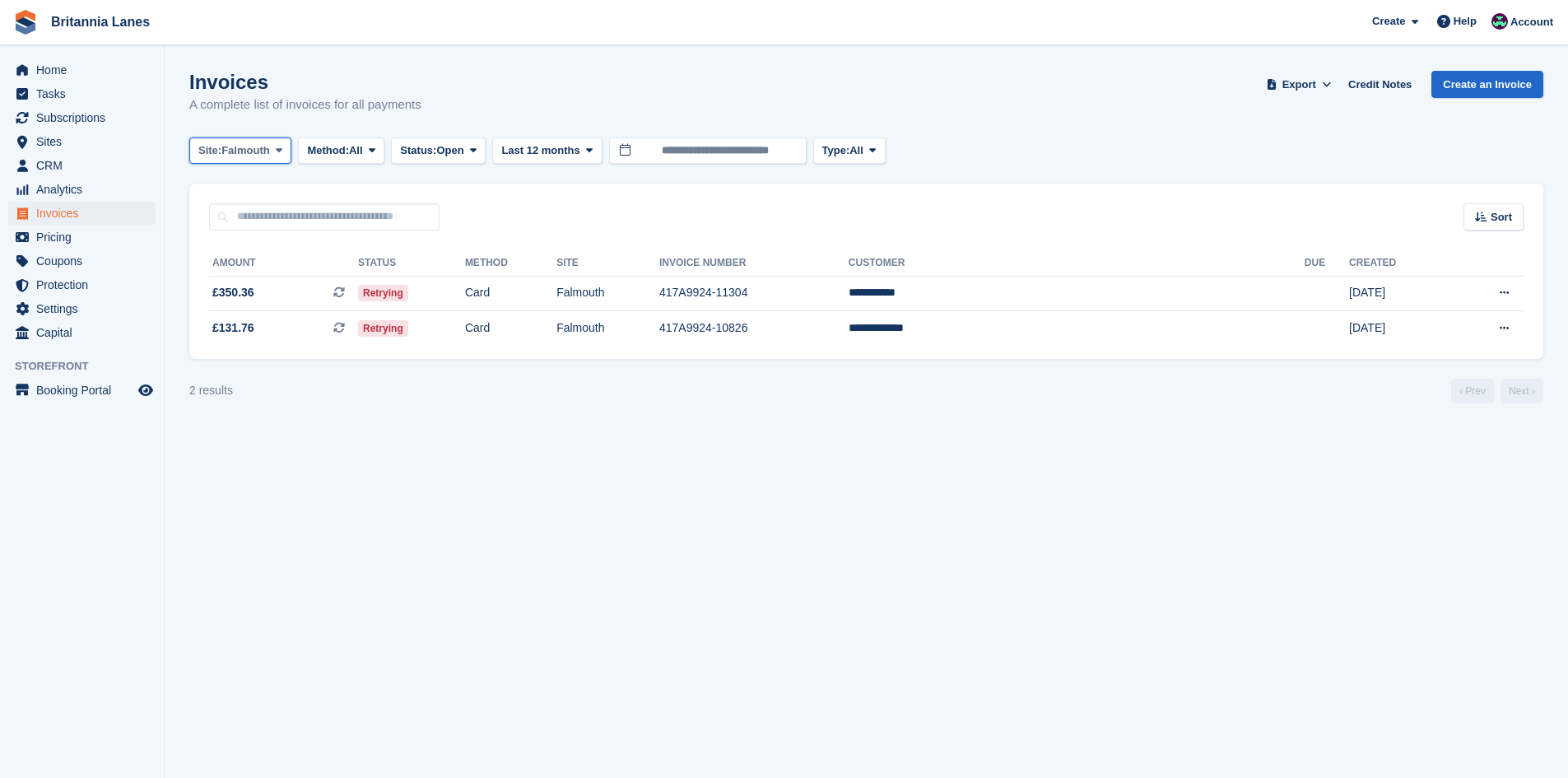
click at [231, 153] on span "Falmouth" at bounding box center [246, 151] width 49 height 17
